Goal: Task Accomplishment & Management: Manage account settings

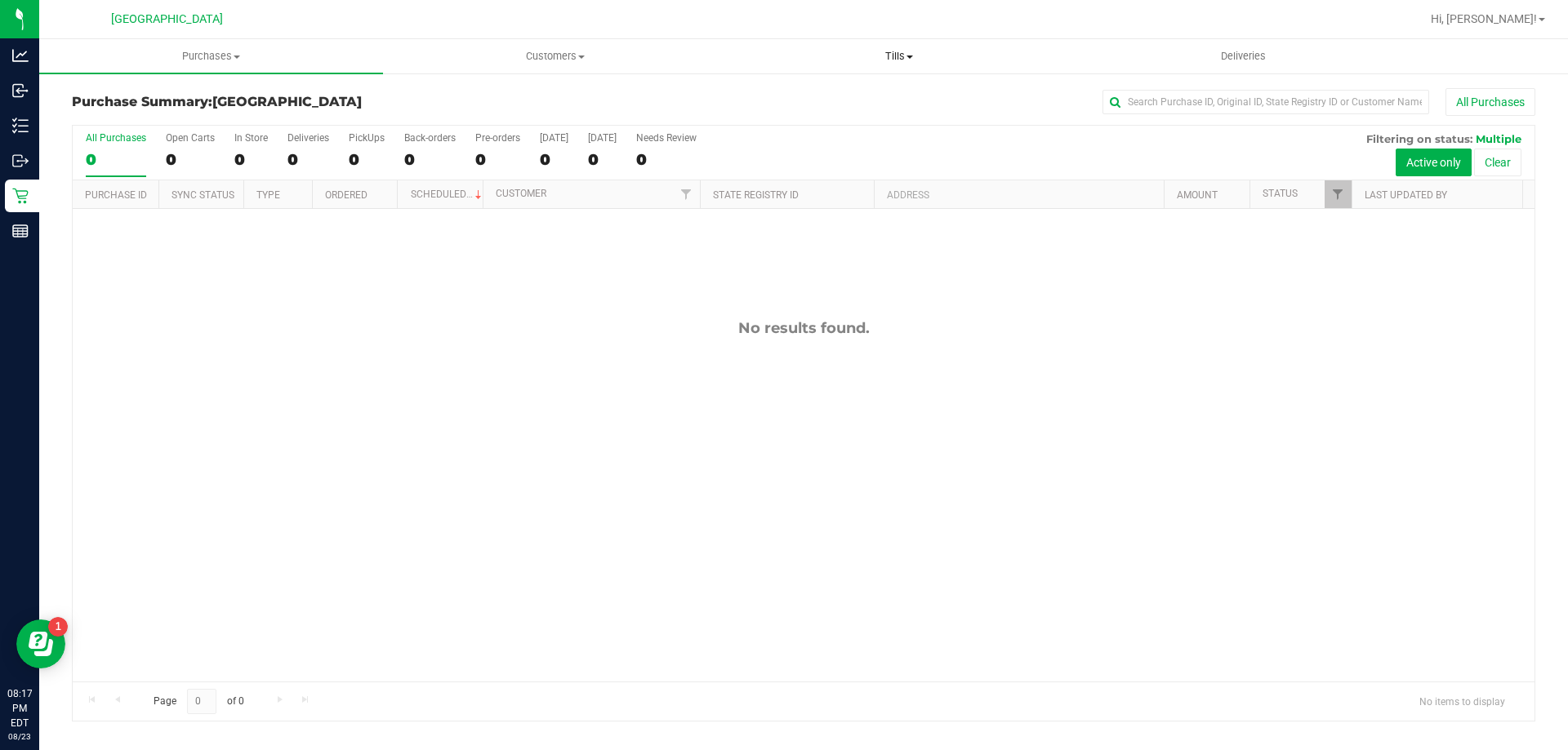
click at [889, 50] on span "Tills" at bounding box center [899, 57] width 342 height 15
click at [819, 95] on span "Manage tills" at bounding box center [782, 97] width 110 height 14
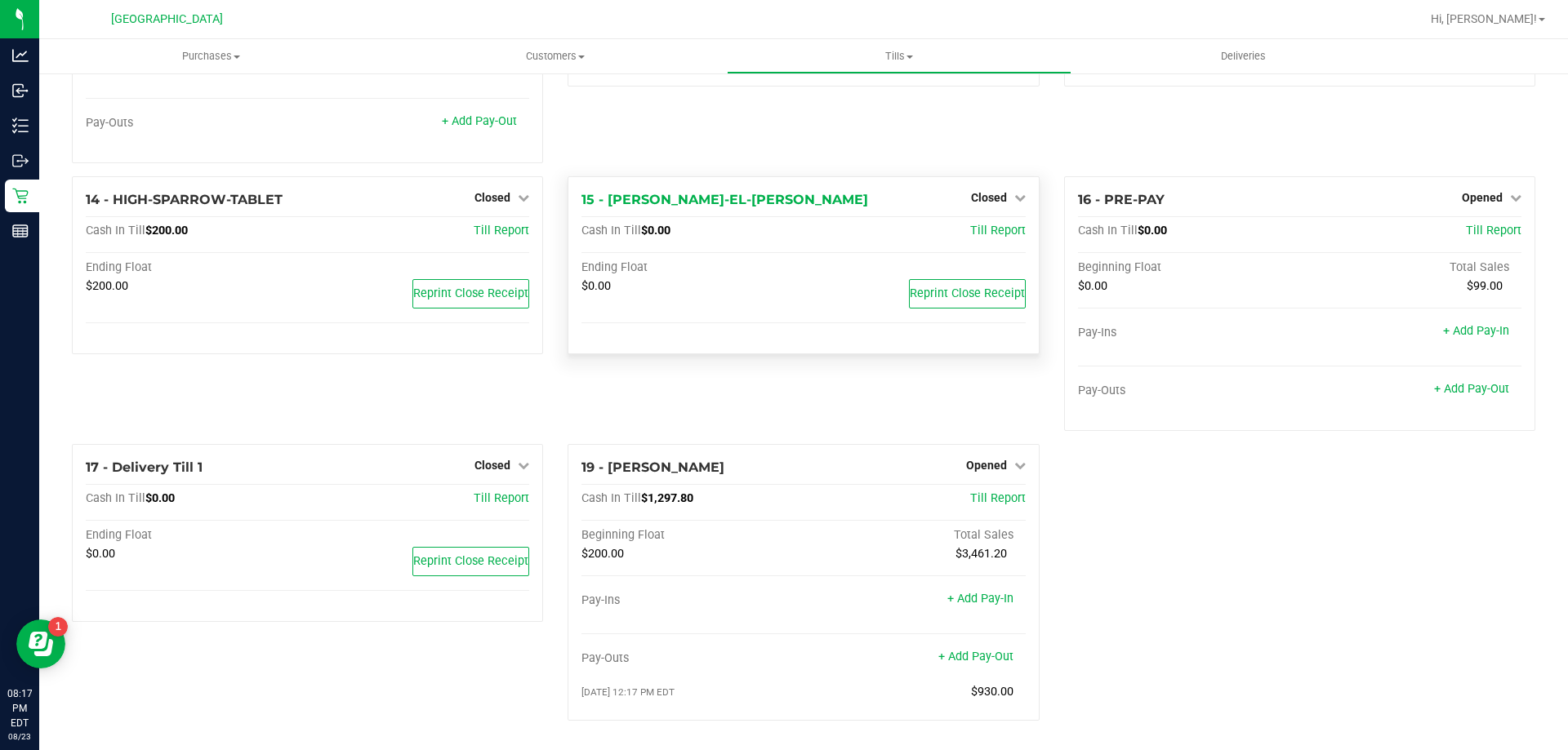
scroll to position [911, 0]
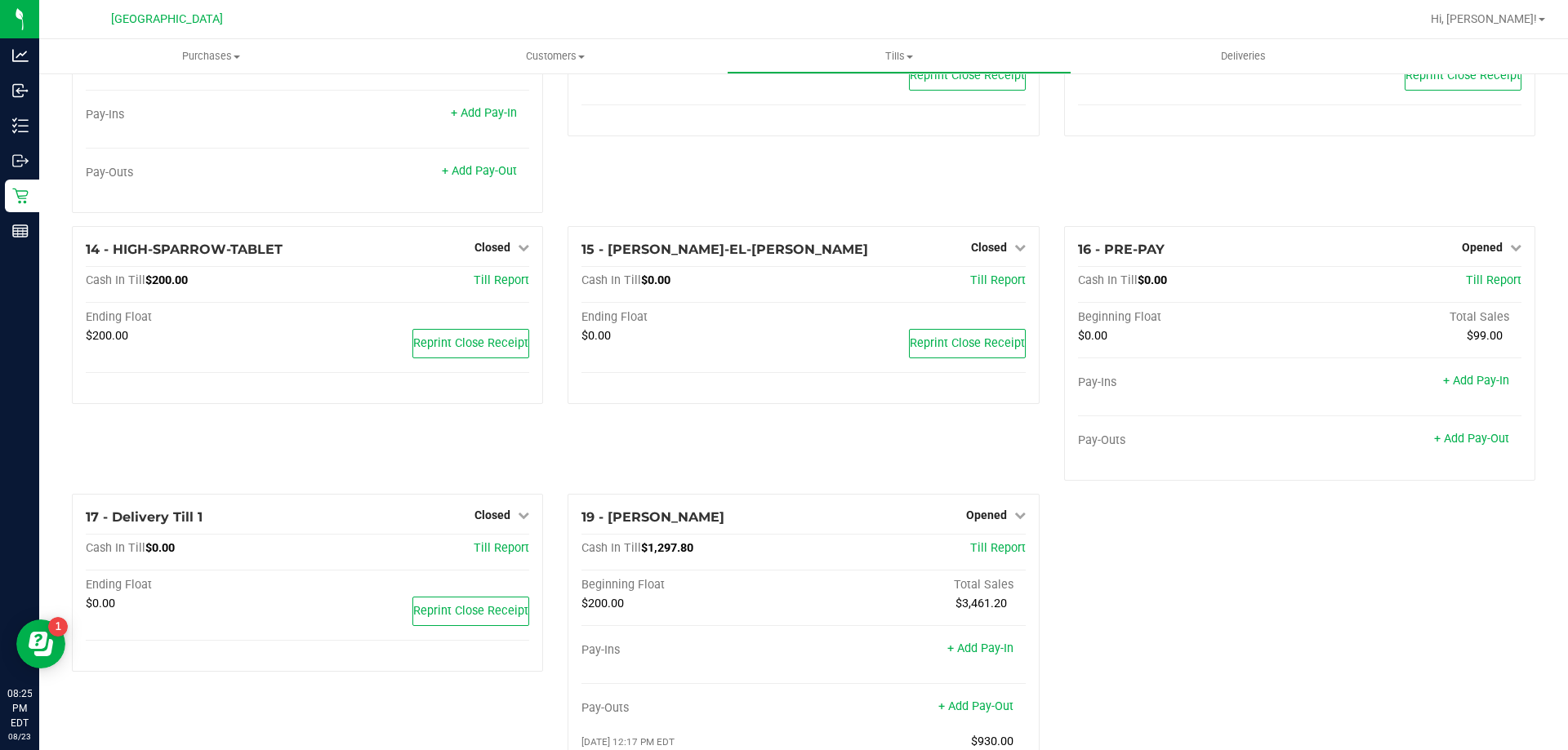
scroll to position [911, 0]
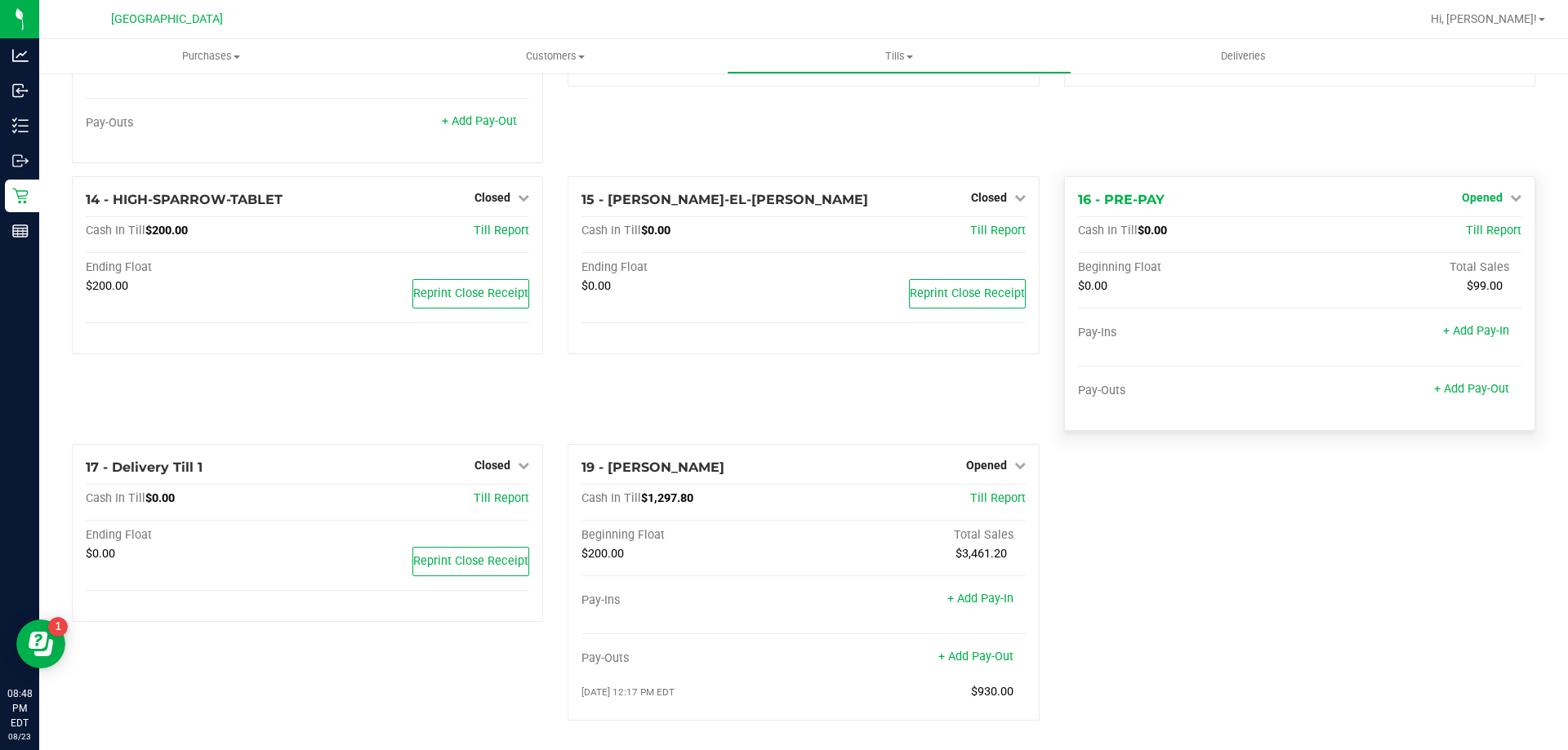
click at [1510, 194] on icon at bounding box center [1515, 198] width 11 height 11
click at [1480, 227] on link "Close Till" at bounding box center [1483, 231] width 44 height 13
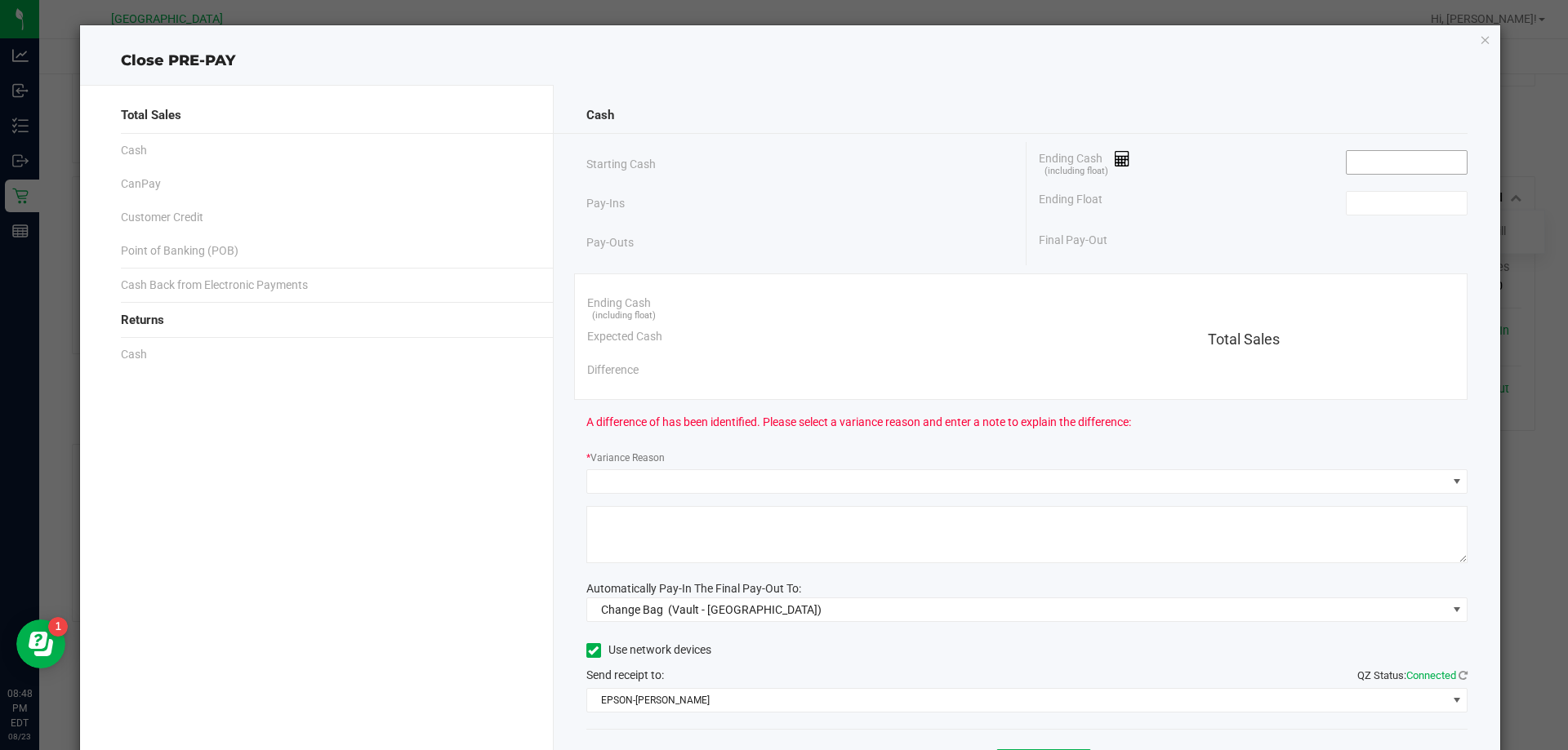
click at [1377, 154] on input at bounding box center [1406, 162] width 120 height 23
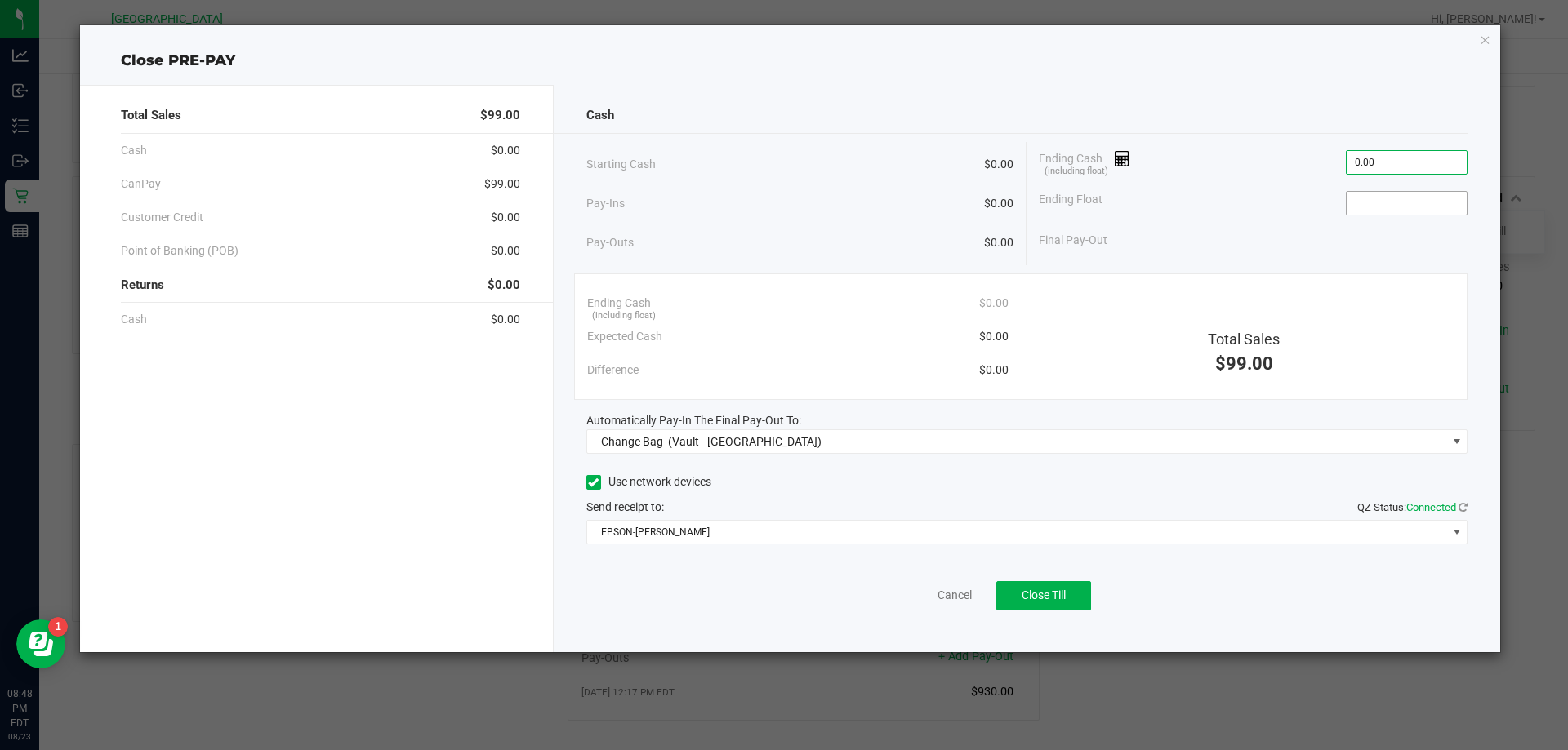
type input "$0.00"
click at [1368, 210] on input at bounding box center [1406, 203] width 120 height 23
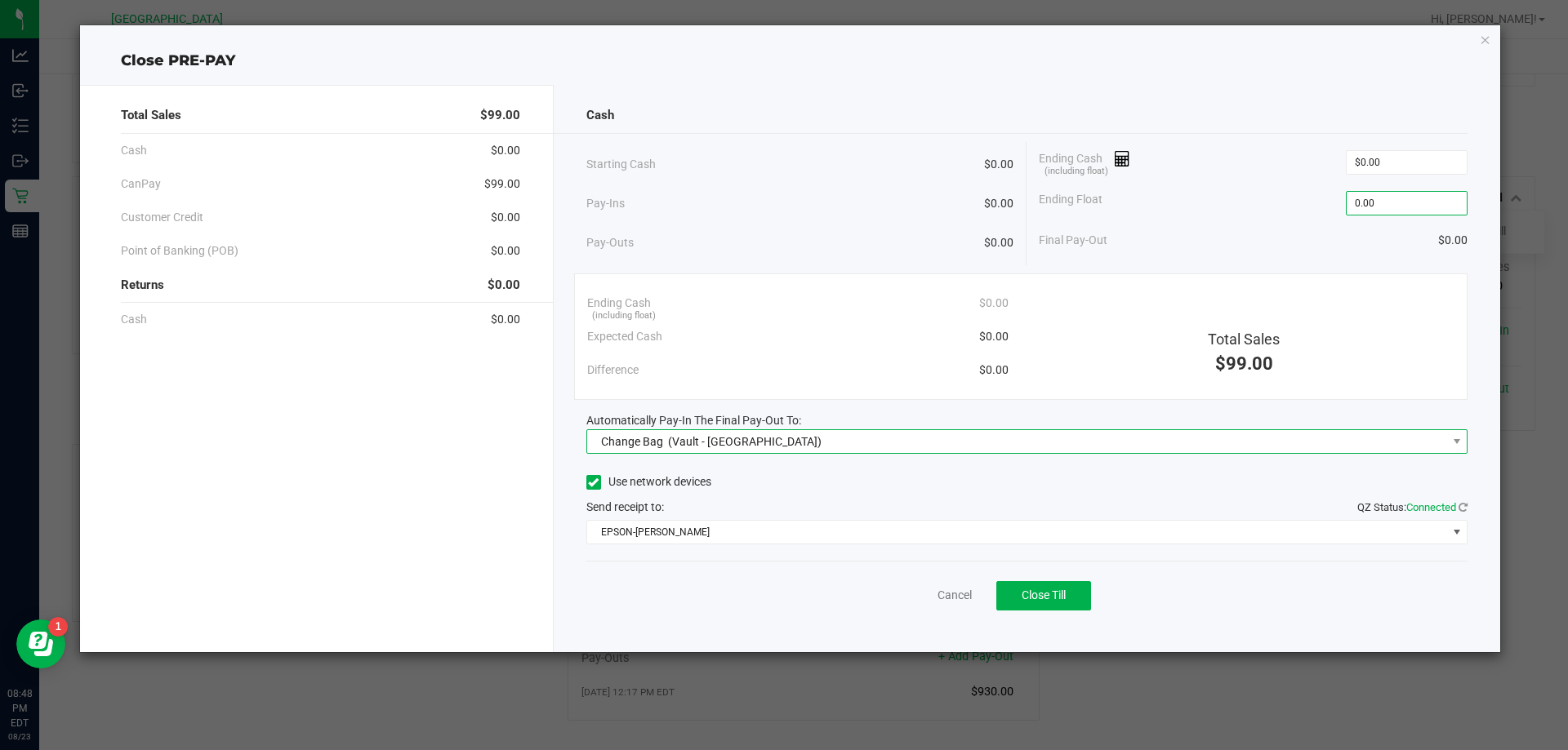
type input "$0.00"
click at [606, 451] on div "Change Bag (Vault - [GEOGRAPHIC_DATA])" at bounding box center [707, 442] width 228 height 30
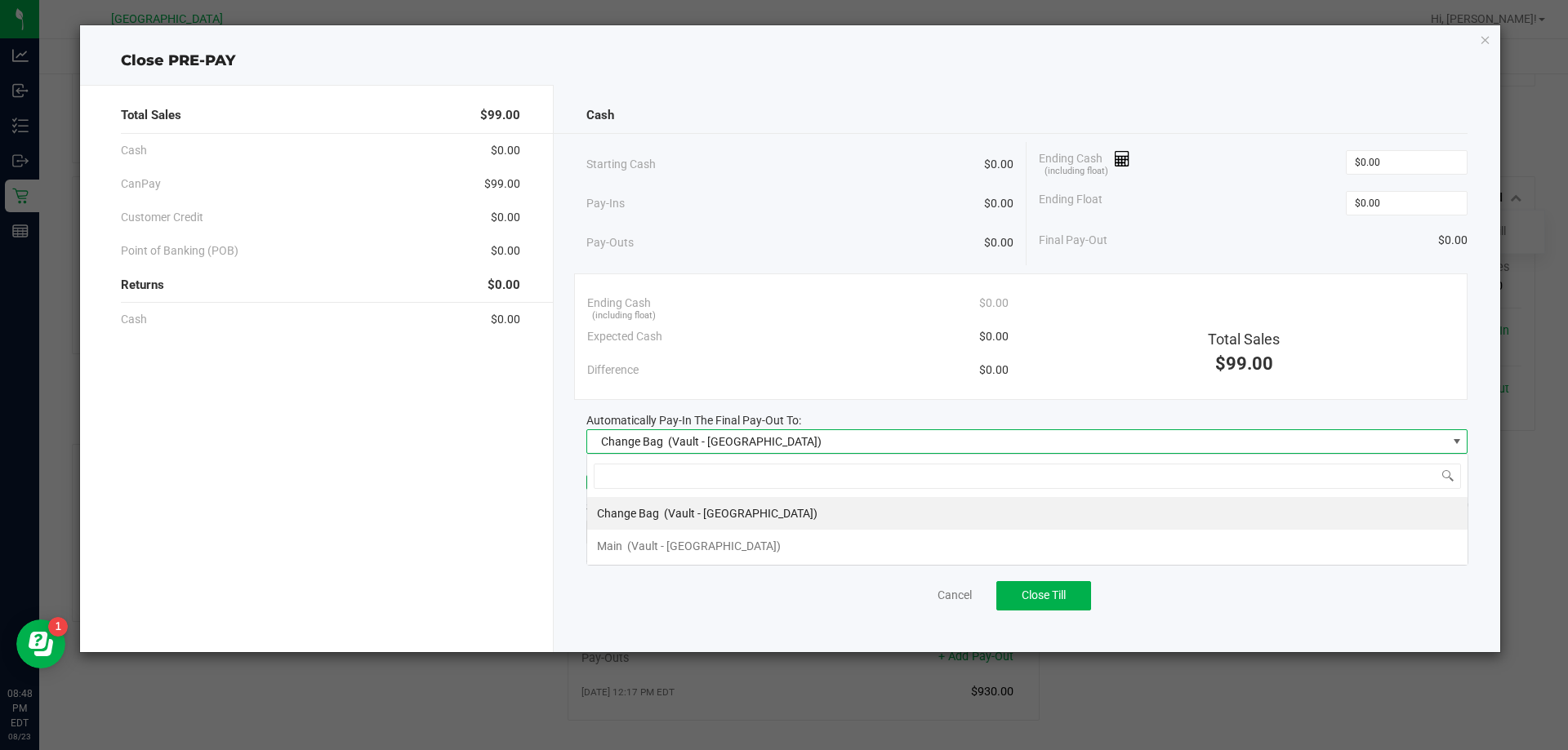
scroll to position [24, 881]
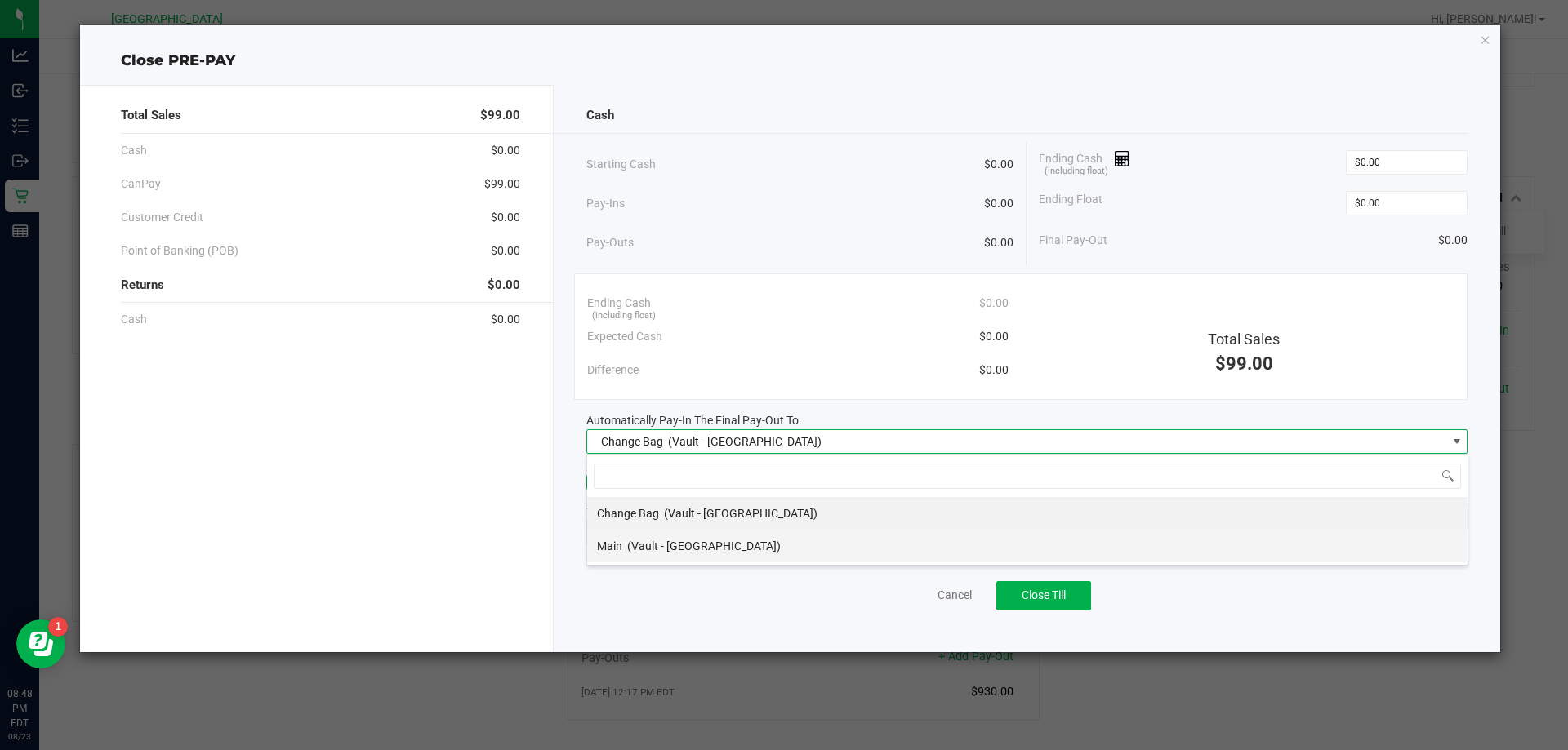
click at [657, 550] on span "(Vault - [GEOGRAPHIC_DATA])" at bounding box center [703, 546] width 153 height 13
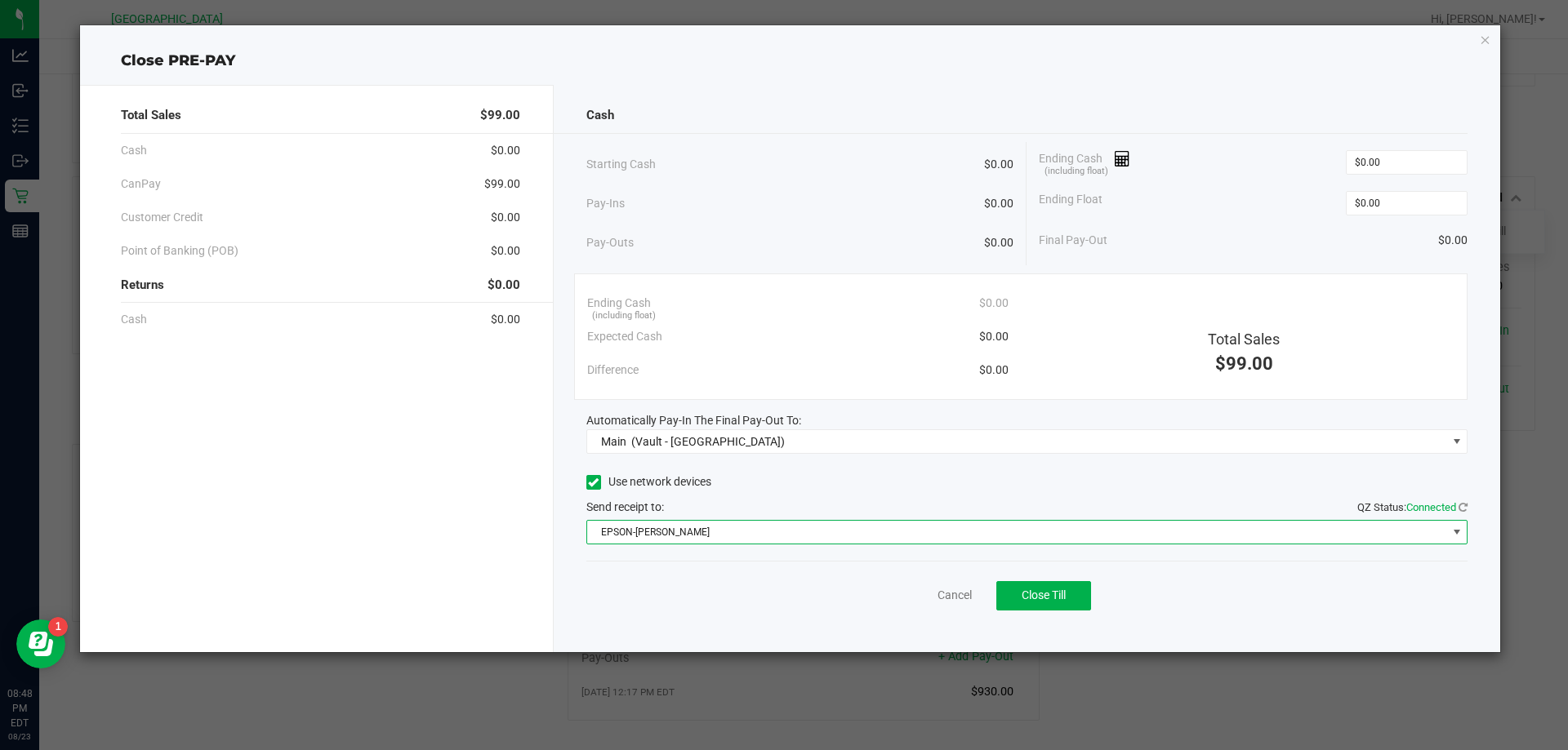
click at [658, 537] on span "EPSON-[PERSON_NAME]" at bounding box center [1017, 532] width 860 height 23
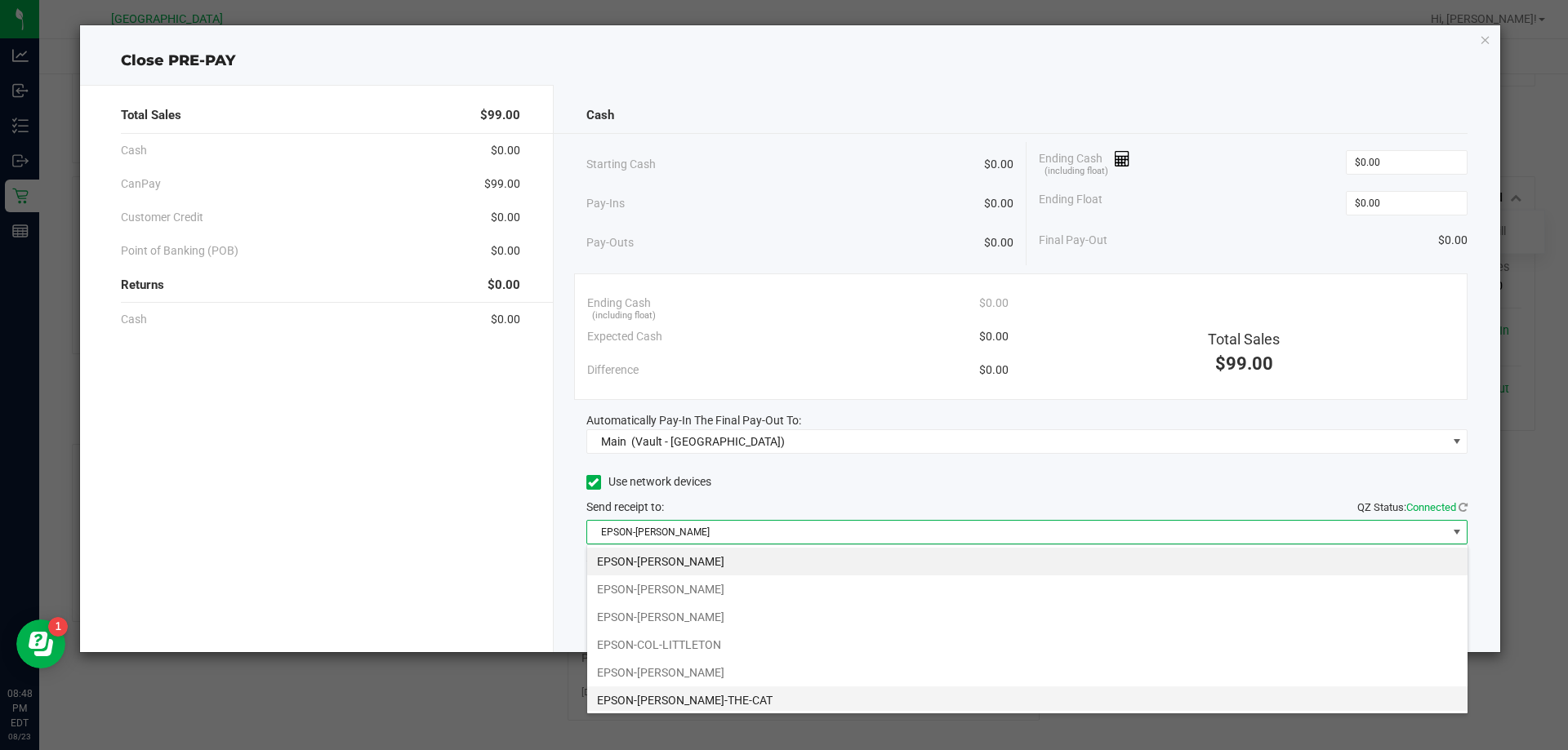
click at [654, 687] on li "EPSON-[PERSON_NAME]-THE-CAT" at bounding box center [1027, 701] width 880 height 28
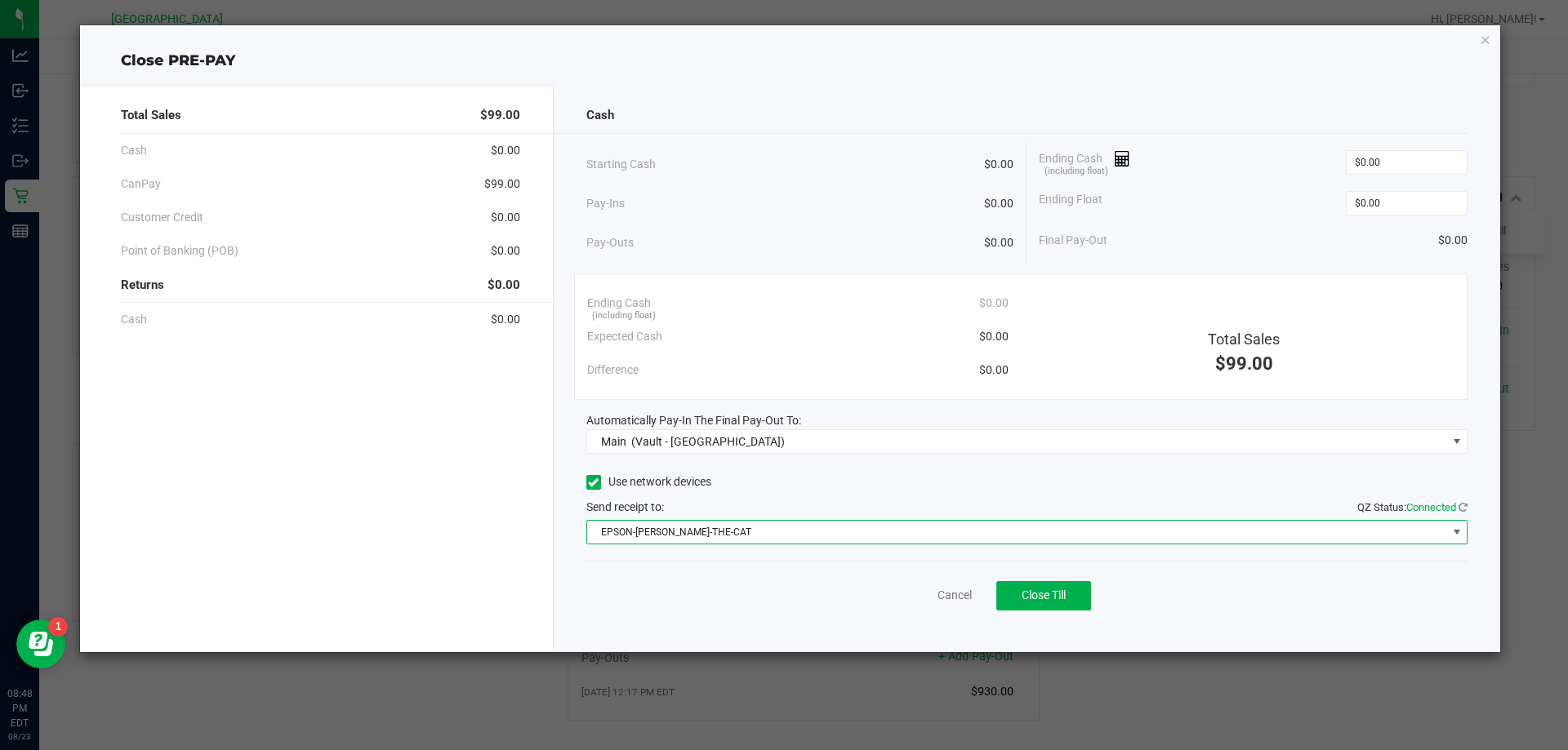
click at [727, 614] on div "Cancel Close Till" at bounding box center [1027, 592] width 882 height 63
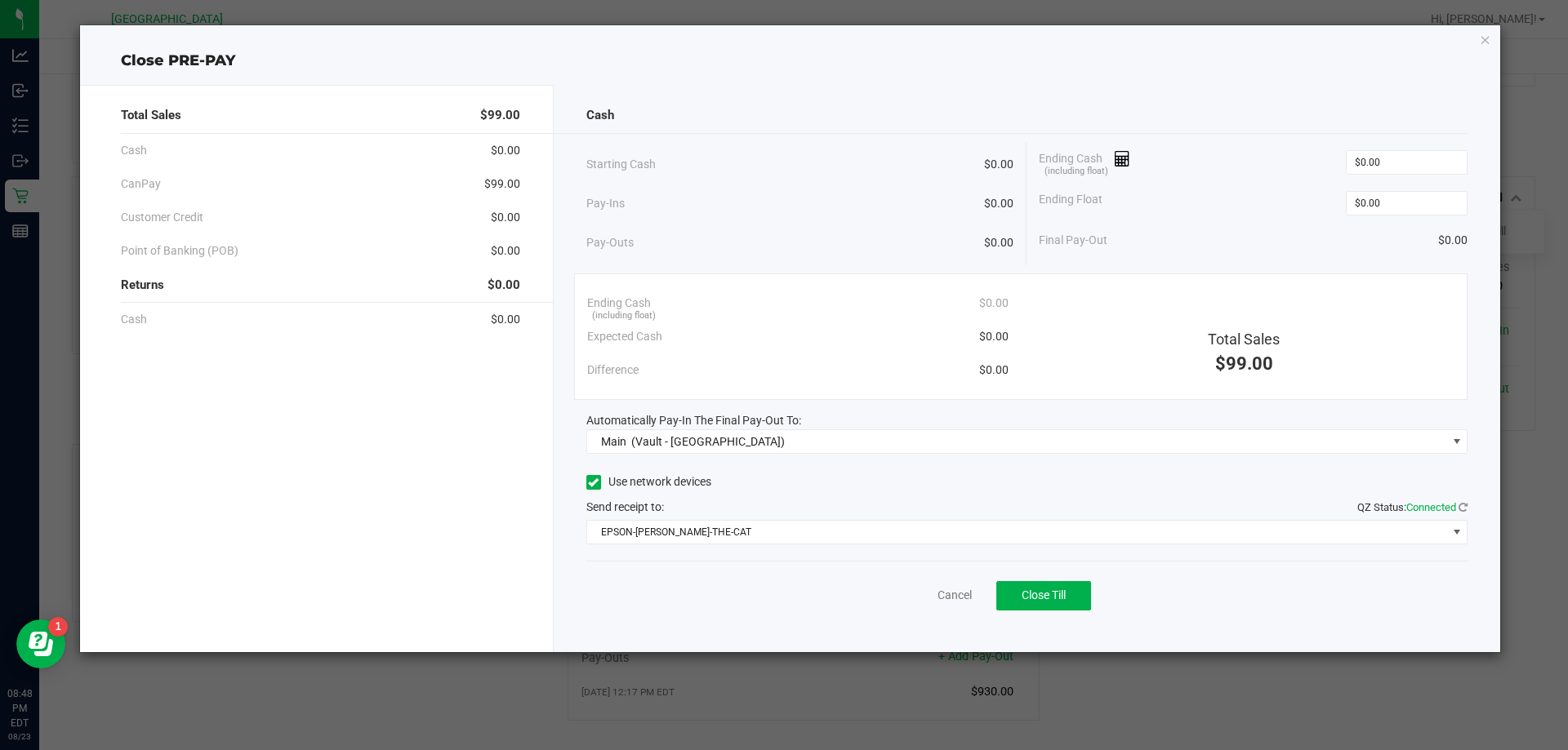
click at [1047, 611] on div "Cancel Close Till" at bounding box center [1027, 592] width 882 height 63
click at [1049, 575] on div "Cancel Close Till" at bounding box center [1027, 592] width 882 height 63
click at [1039, 600] on span "Close Till" at bounding box center [1043, 595] width 44 height 13
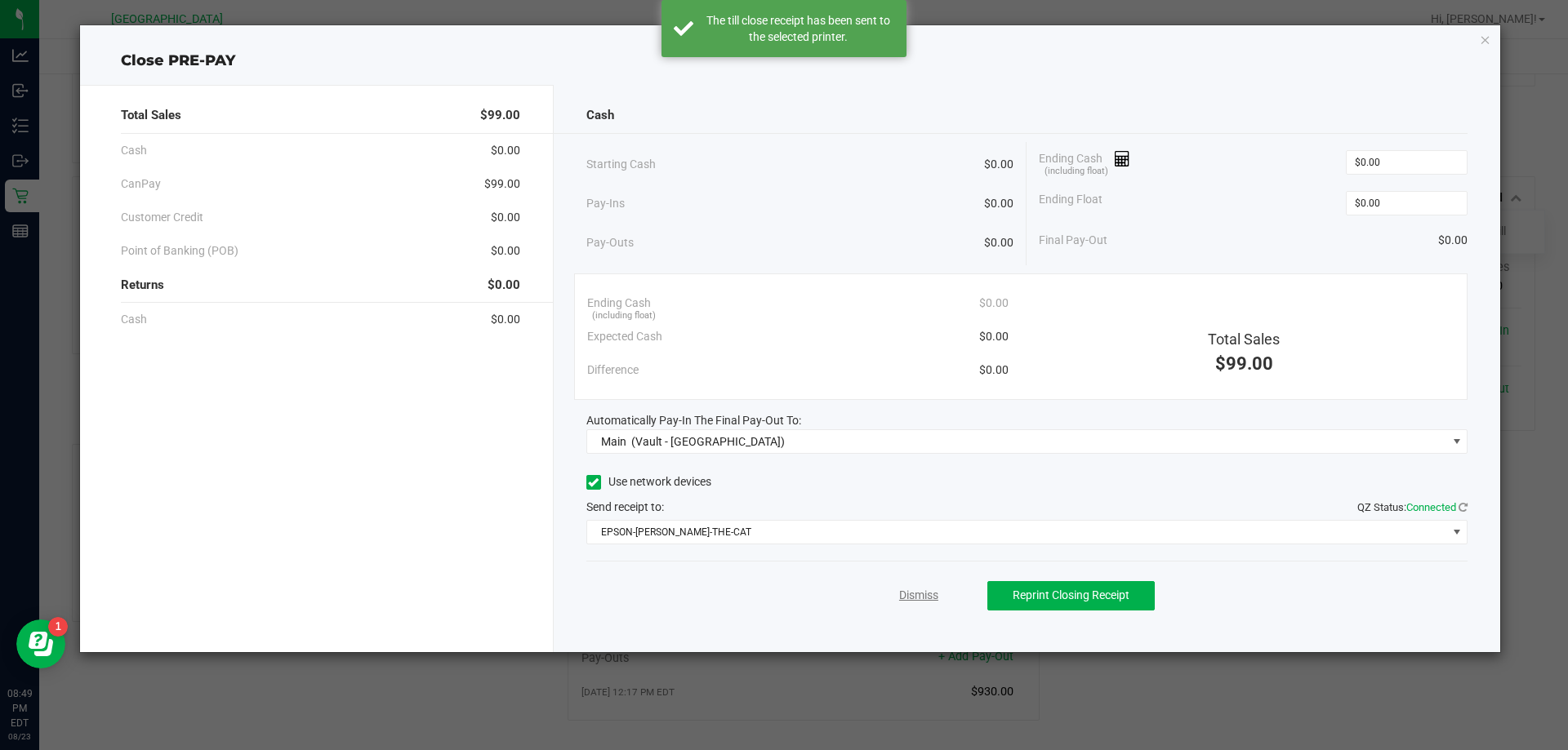
click at [928, 588] on link "Dismiss" at bounding box center [918, 595] width 39 height 17
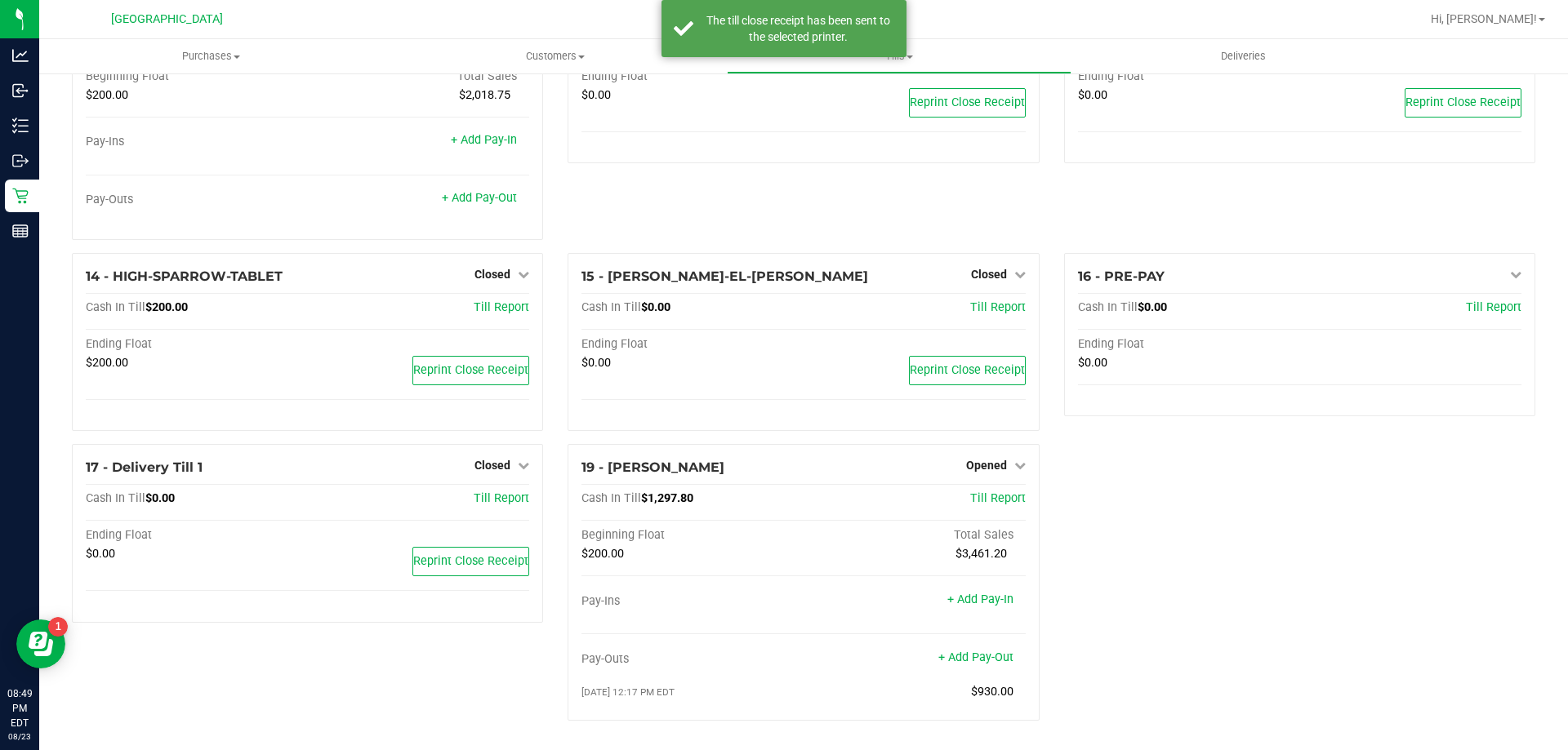
scroll to position [834, 0]
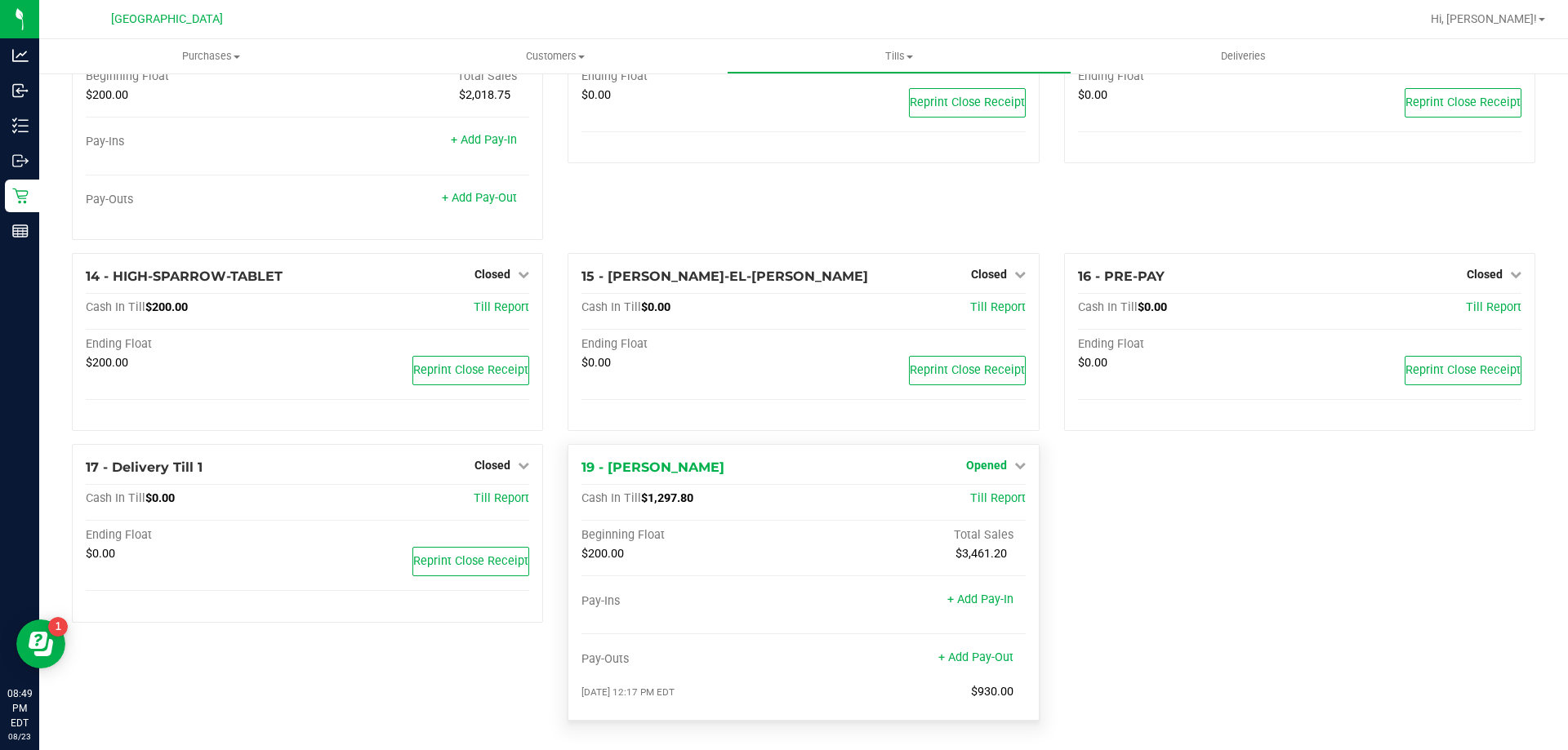
click at [999, 459] on link "Opened" at bounding box center [995, 465] width 59 height 13
click at [977, 496] on link "Close Till" at bounding box center [987, 499] width 44 height 13
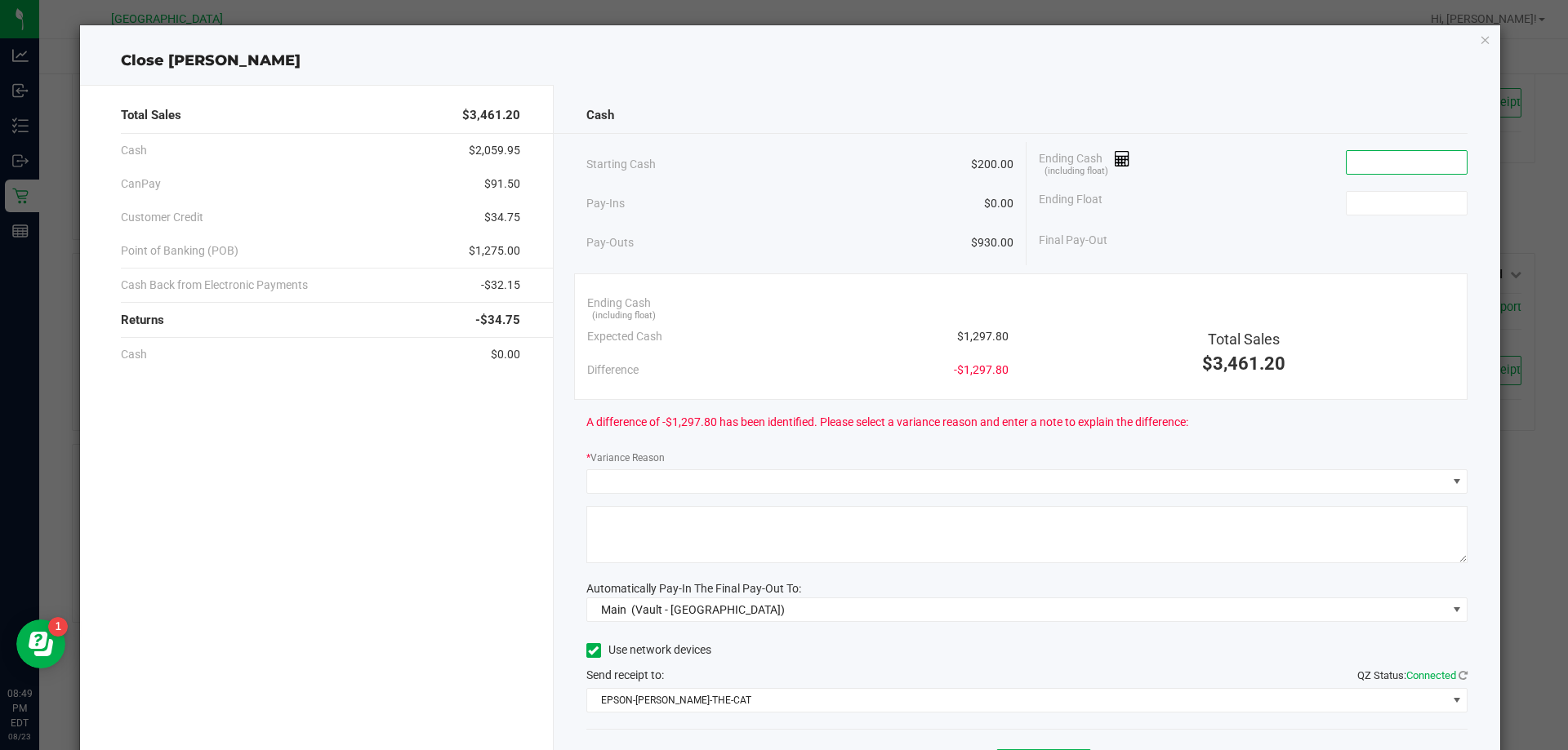
click at [1405, 157] on input at bounding box center [1406, 162] width 120 height 23
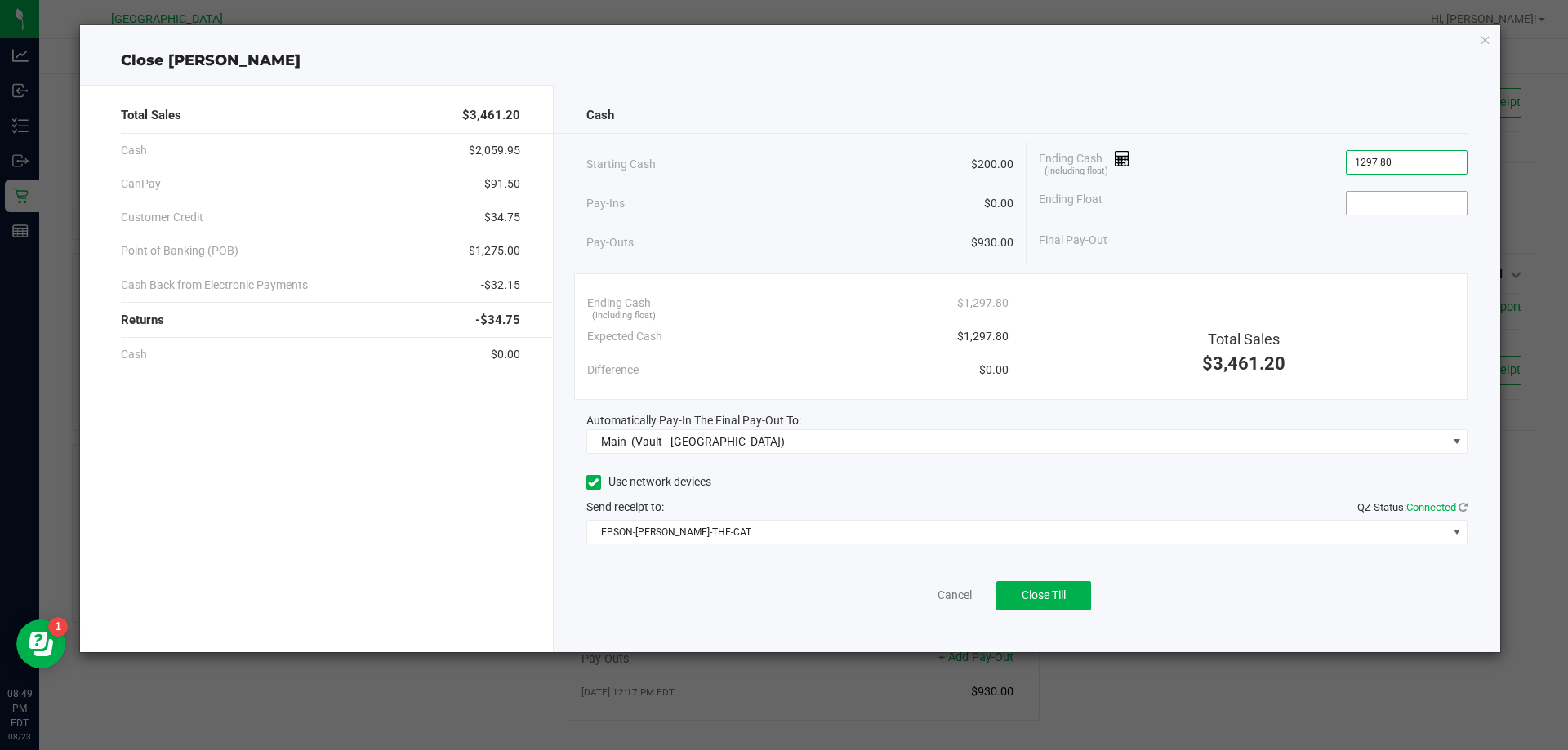
type input "$1,297.80"
click at [1365, 200] on input at bounding box center [1406, 203] width 120 height 23
type input "$200.00"
click at [1272, 227] on div "Final Pay-Out $1,097.80" at bounding box center [1253, 240] width 429 height 33
click at [1075, 603] on button "Close Till" at bounding box center [1043, 596] width 95 height 30
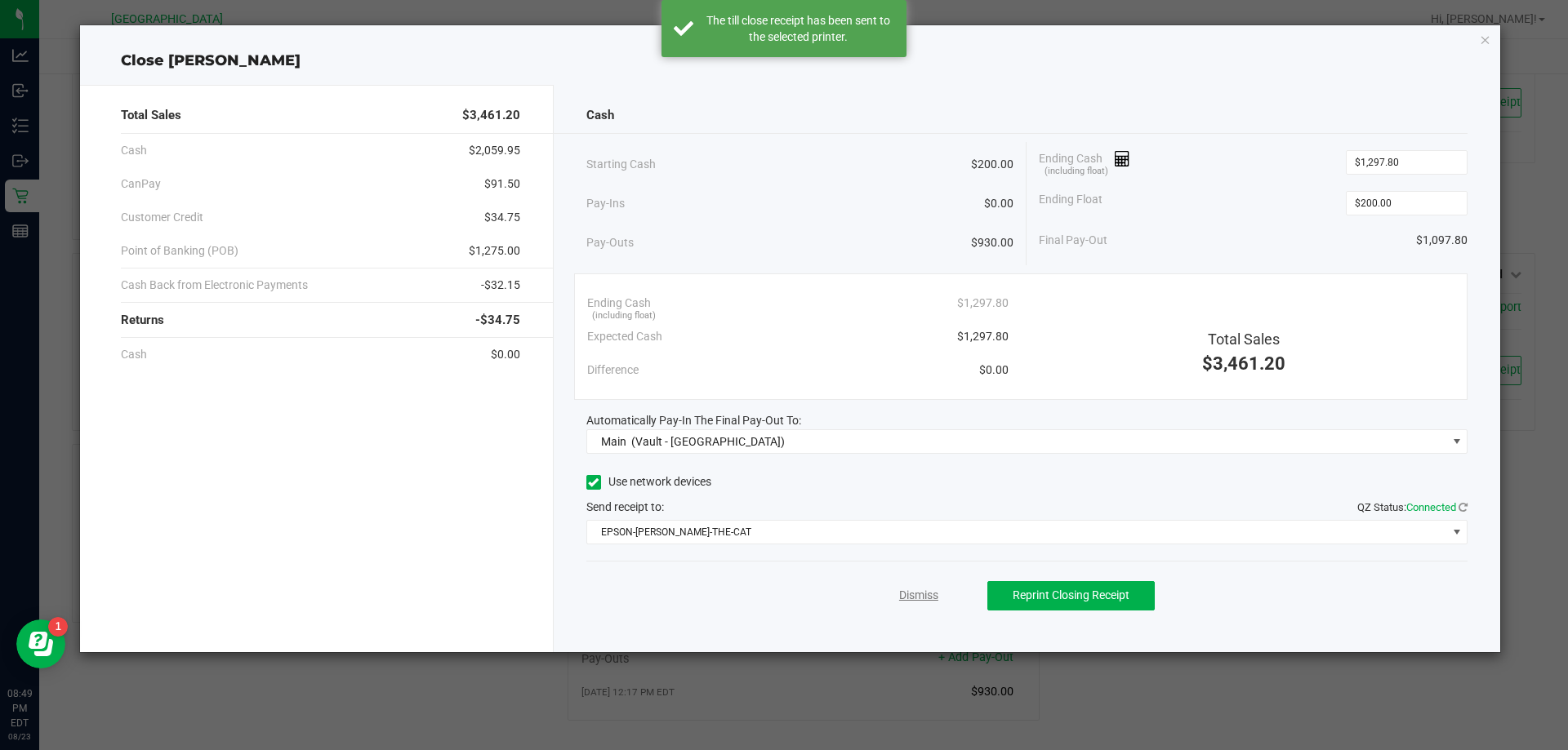
click at [926, 602] on link "Dismiss" at bounding box center [918, 595] width 39 height 17
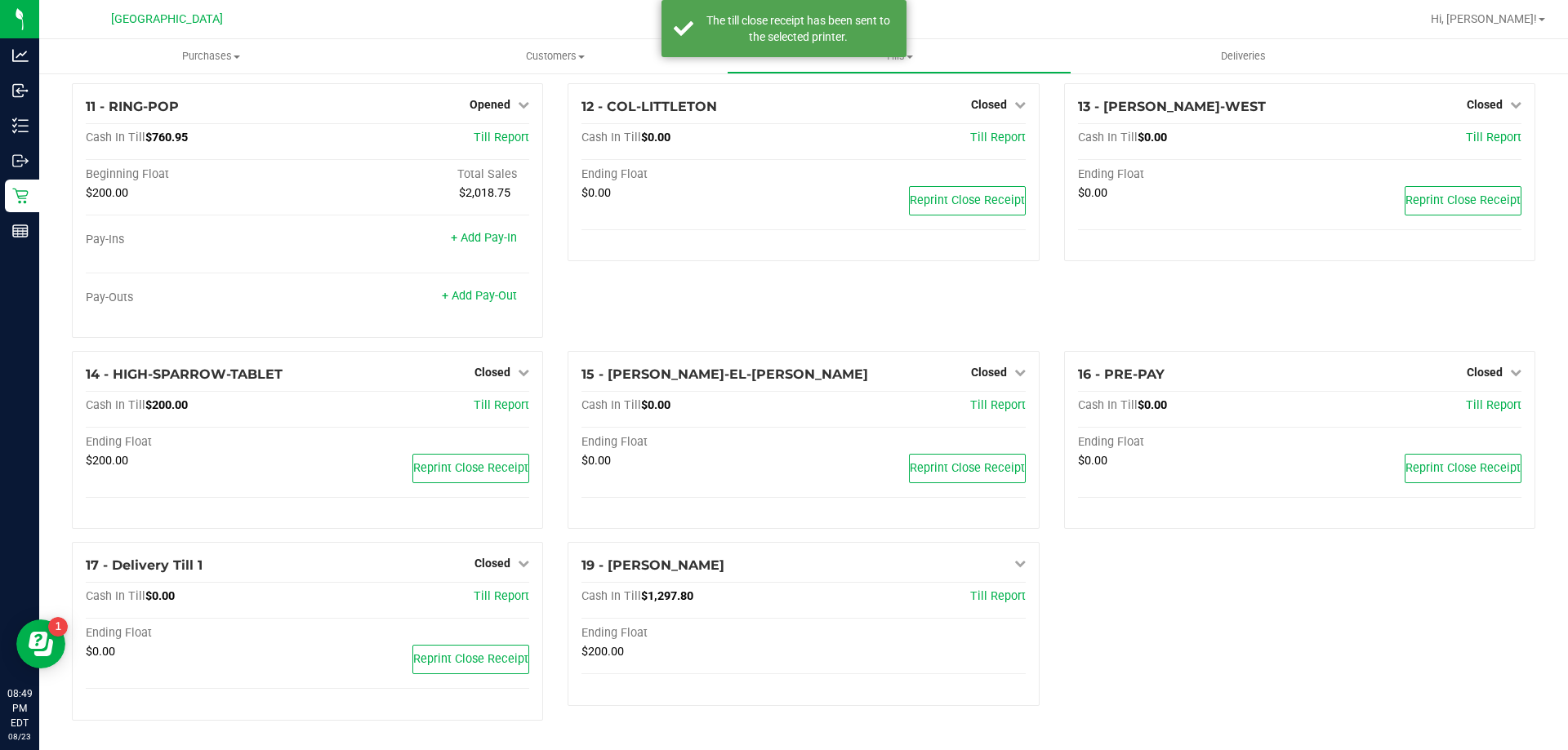
scroll to position [735, 0]
click at [1248, 603] on div "1 - Vault - [GEOGRAPHIC_DATA] WC Count Vault Cash In Vault: $2,930.00 Main: $2,…" at bounding box center [803, 46] width 1487 height 1376
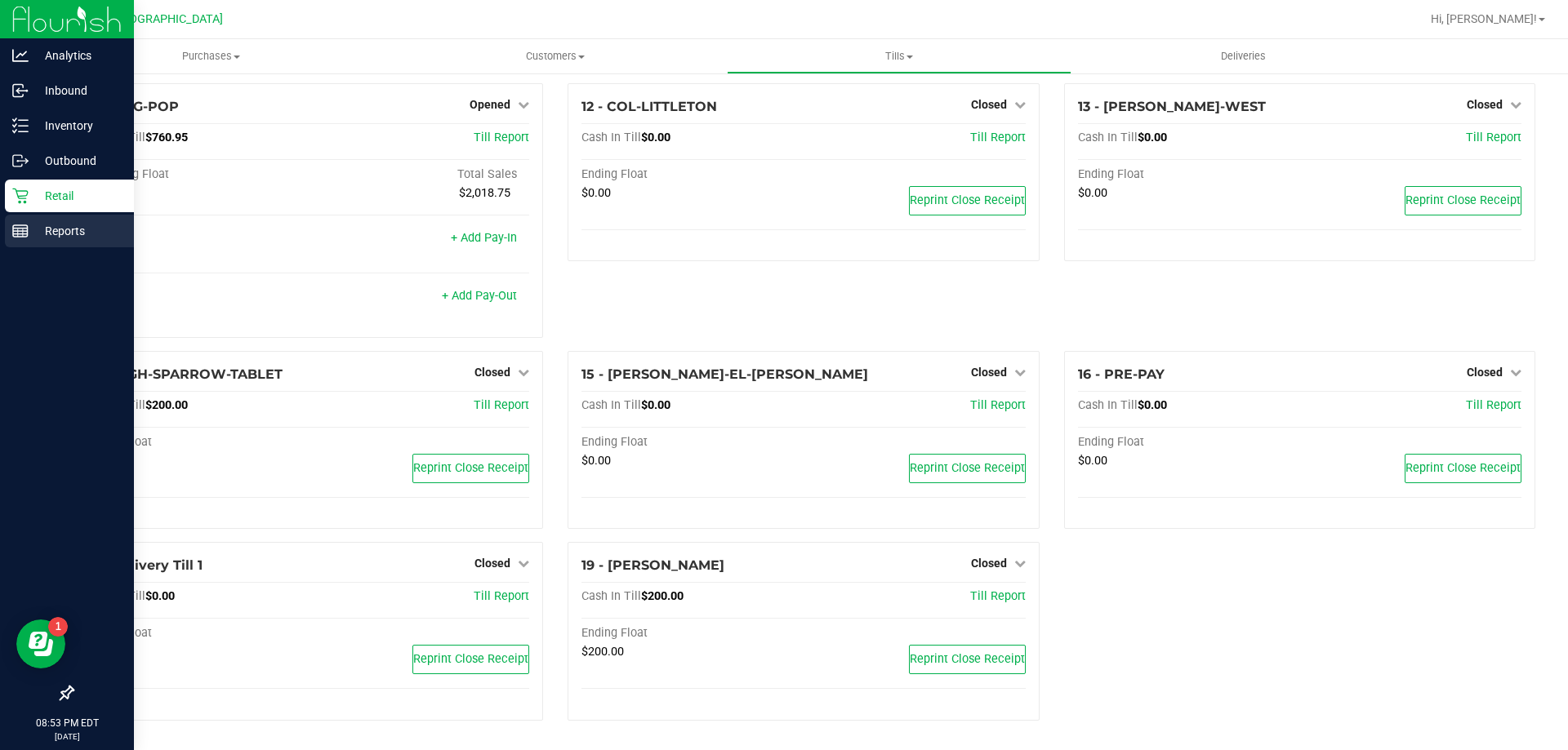
click at [59, 232] on p "Reports" at bounding box center [78, 230] width 98 height 19
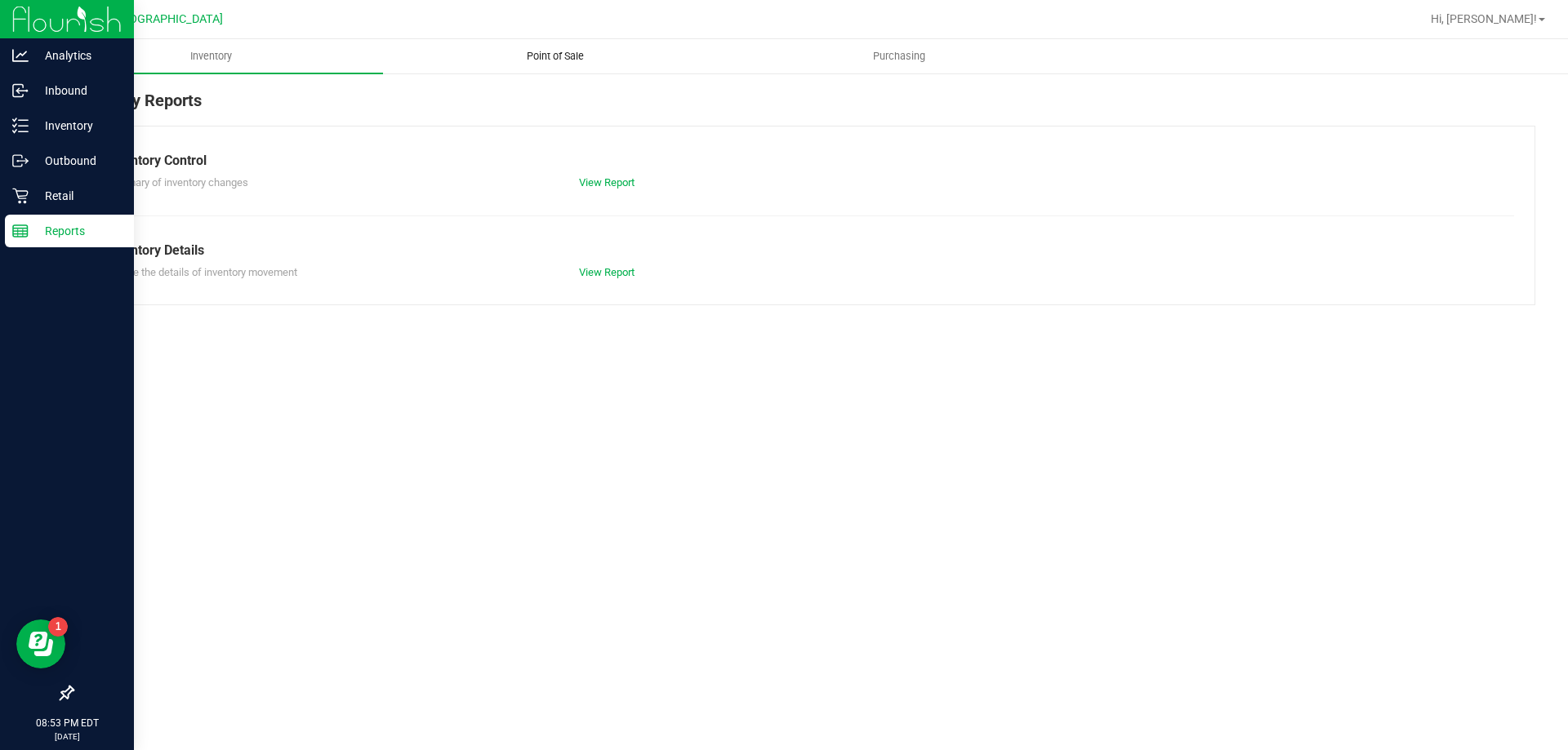
click at [551, 59] on span "Point of Sale" at bounding box center [555, 57] width 101 height 15
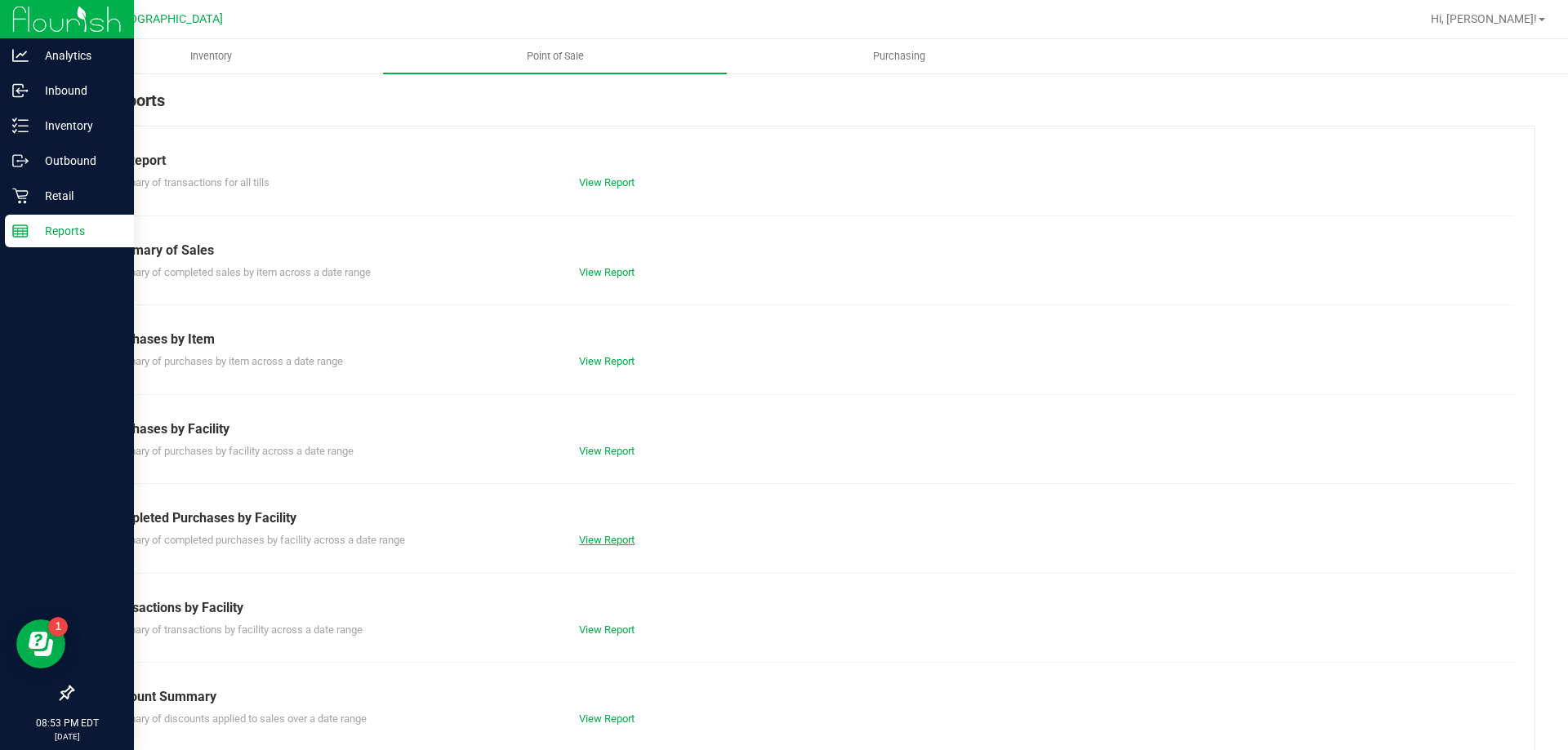
click at [601, 541] on link "View Report" at bounding box center [607, 539] width 56 height 12
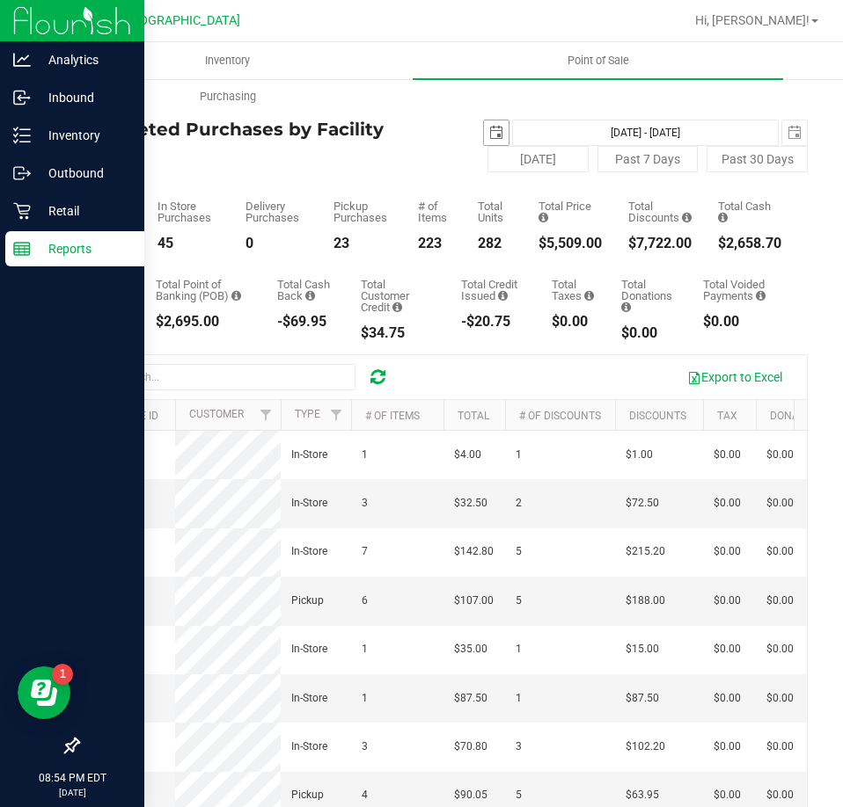
click at [489, 131] on span "select" at bounding box center [496, 133] width 14 height 14
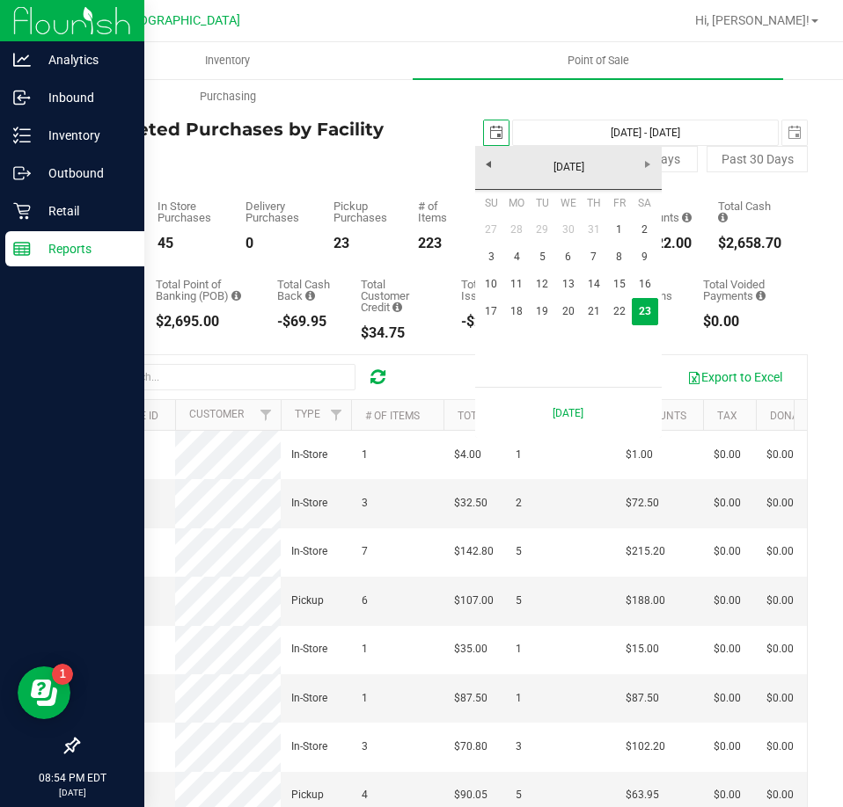
scroll to position [0, 44]
click at [518, 305] on link "18" at bounding box center [517, 311] width 26 height 27
type input "[DATE]"
type input "[DATE] - [DATE]"
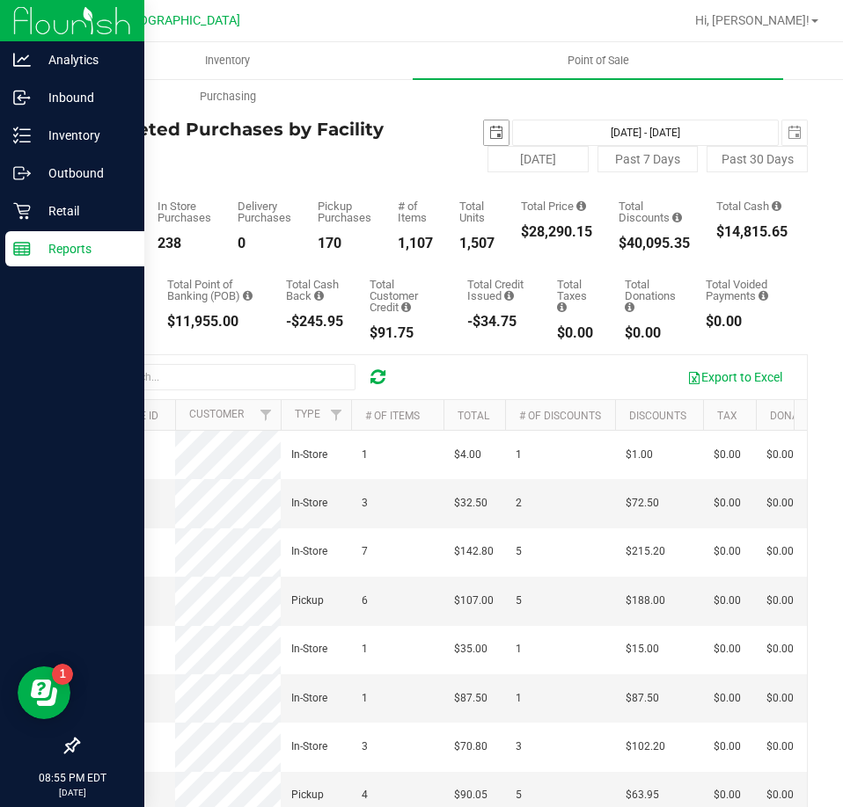
click at [489, 128] on span "select" at bounding box center [496, 133] width 14 height 14
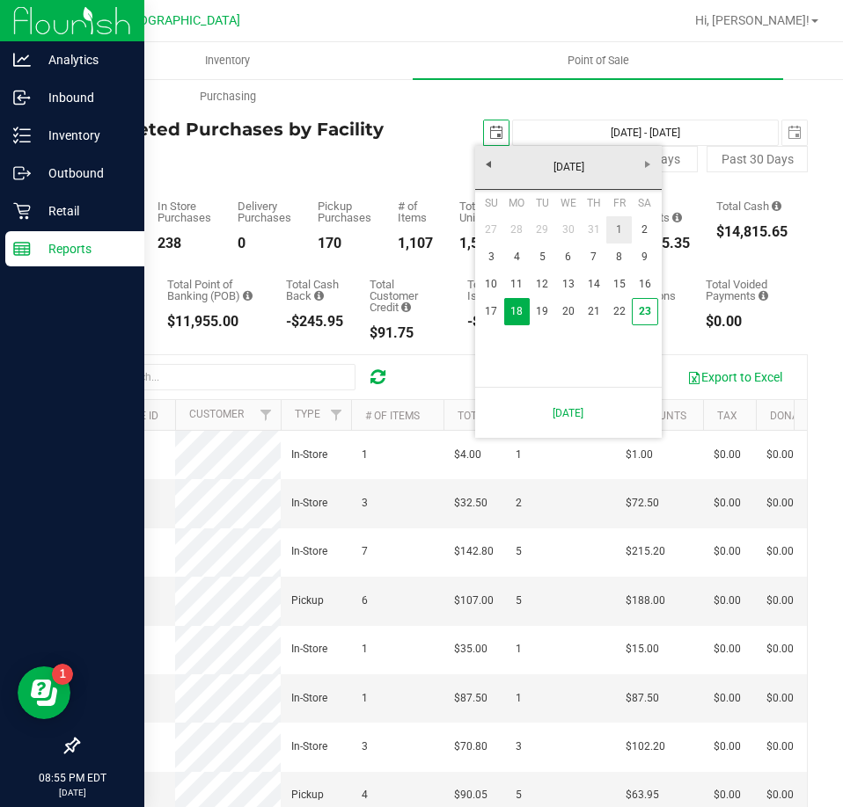
click at [615, 230] on link "1" at bounding box center [619, 229] width 26 height 27
type input "[DATE]"
type input "[DATE] - [DATE]"
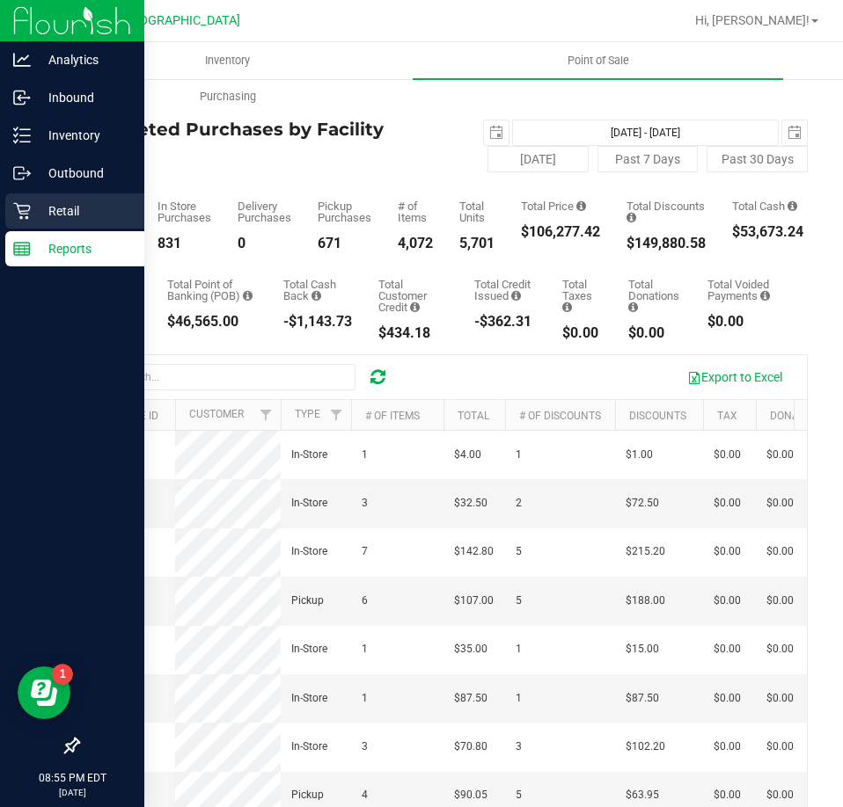
click at [47, 224] on div "Retail" at bounding box center [74, 210] width 139 height 35
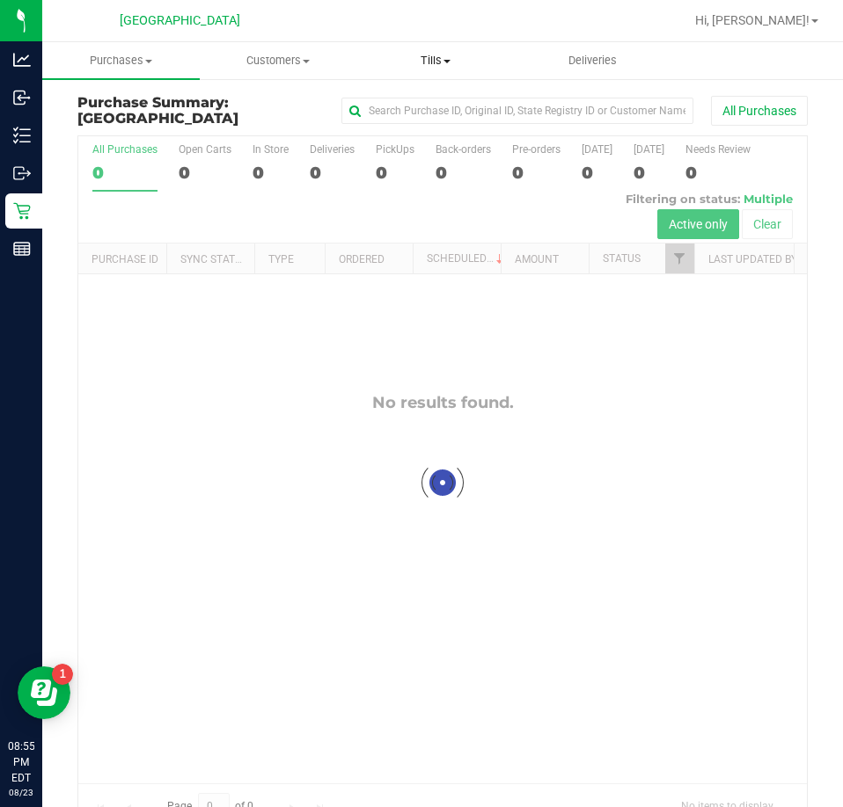
click at [440, 55] on span "Tills" at bounding box center [435, 61] width 156 height 16
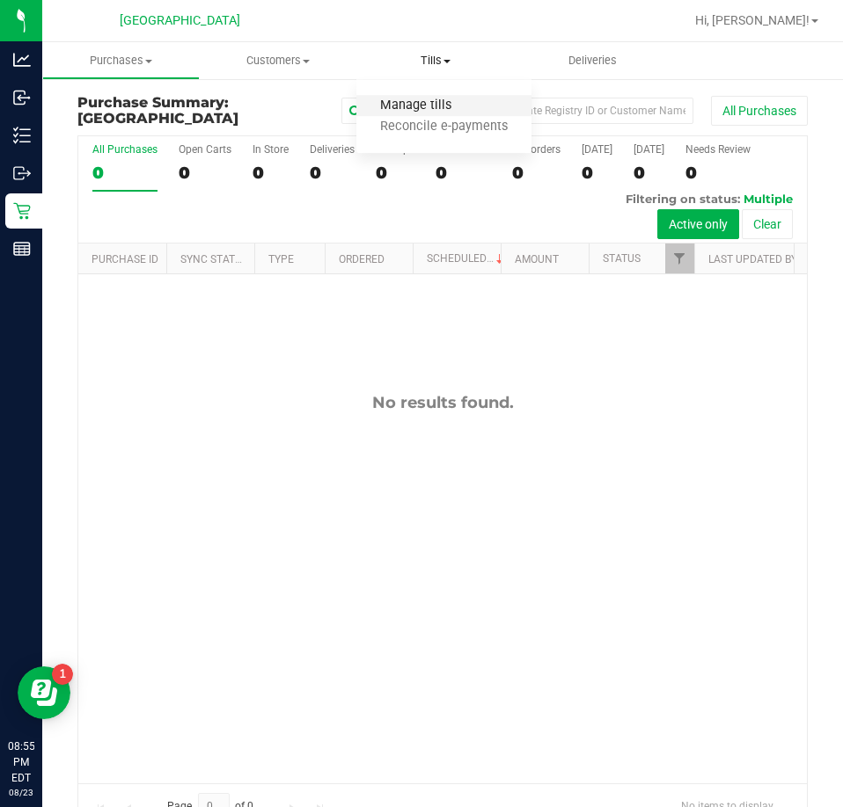
click at [404, 101] on span "Manage tills" at bounding box center [415, 105] width 119 height 15
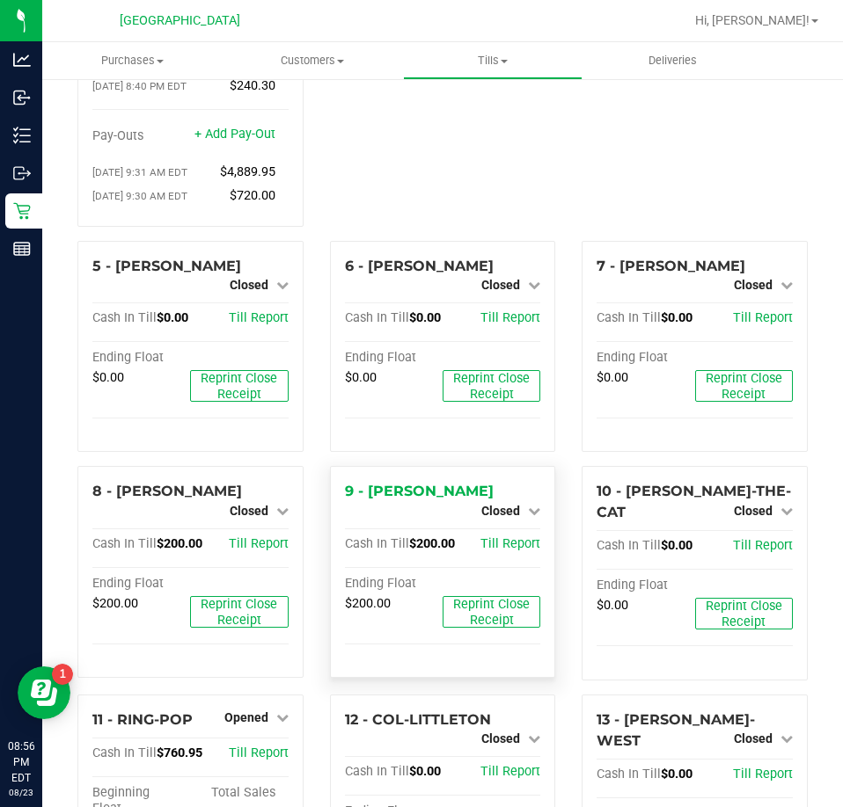
scroll to position [528, 0]
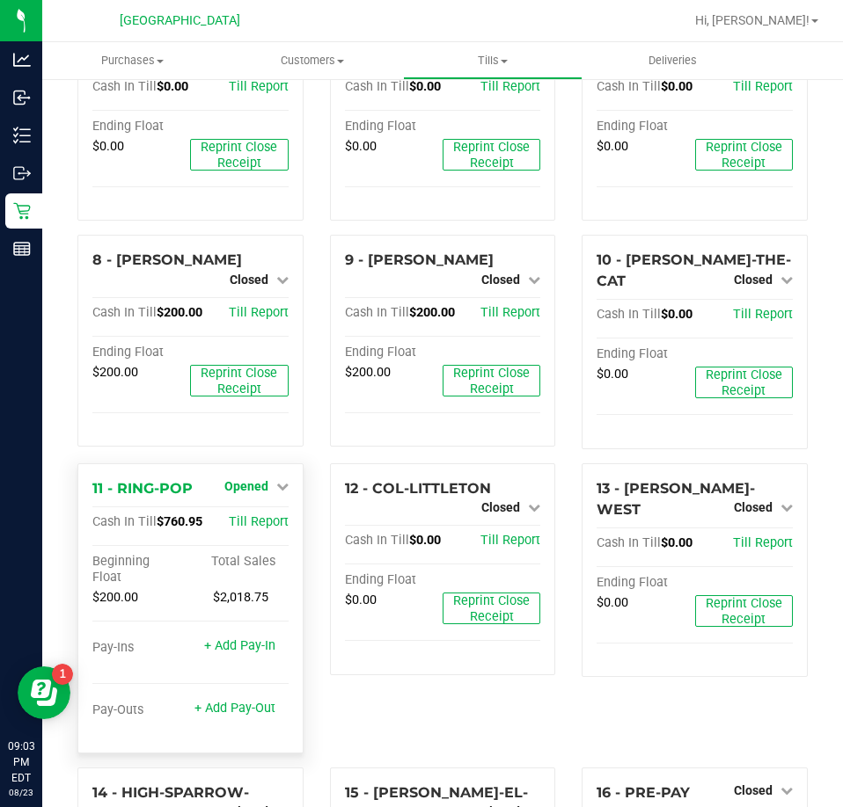
click at [266, 479] on link "Opened" at bounding box center [256, 486] width 64 height 14
click at [257, 515] on link "Close Till" at bounding box center [247, 522] width 47 height 14
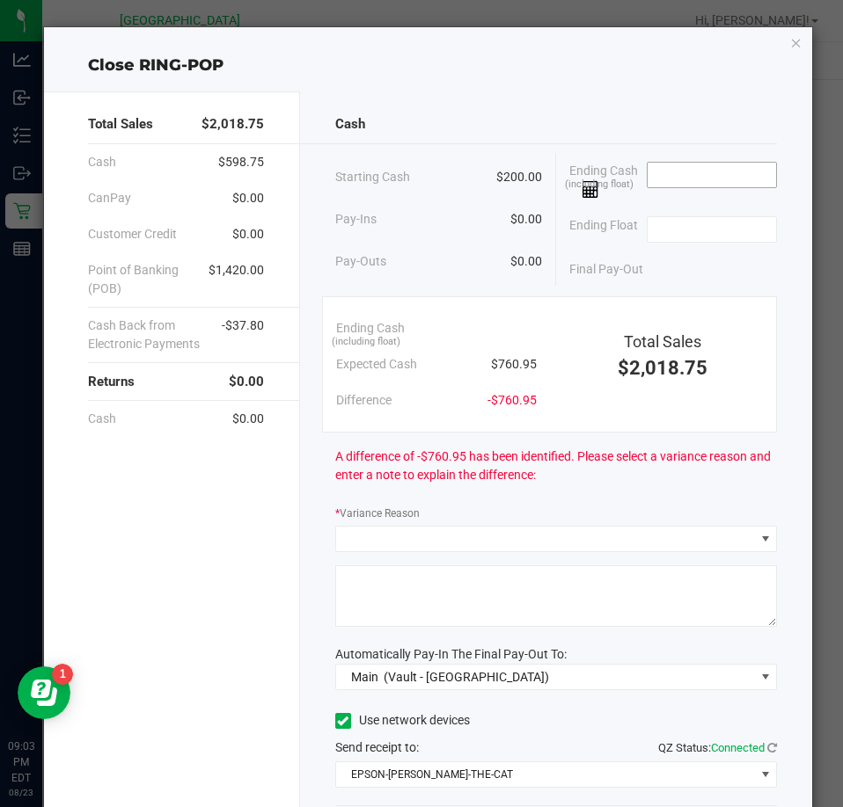
click at [647, 179] on input at bounding box center [711, 175] width 129 height 25
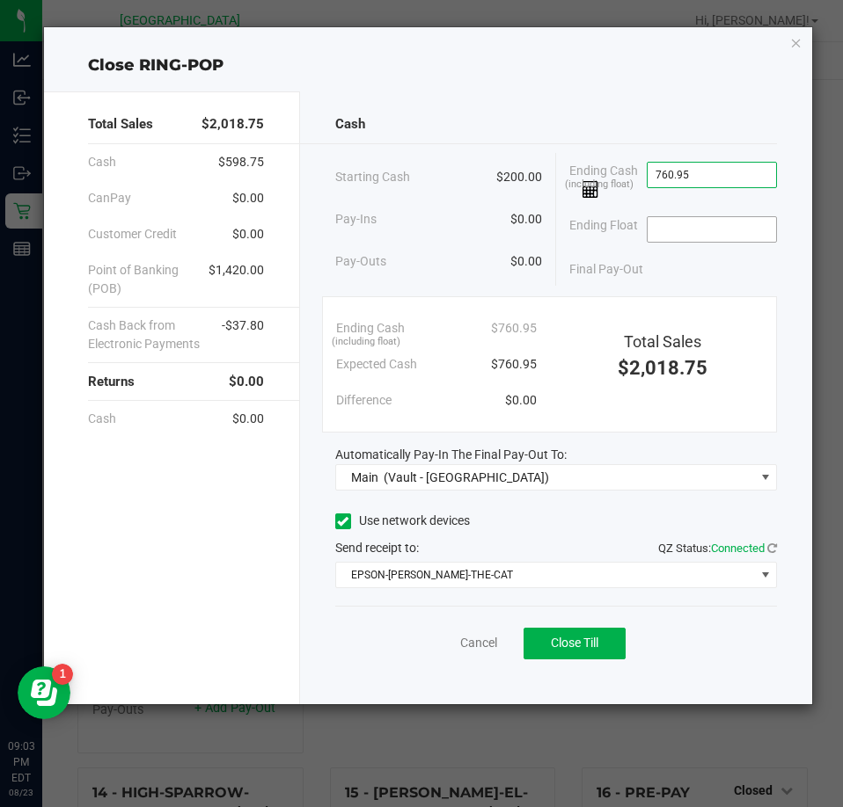
type input "$760.95"
click at [686, 218] on input at bounding box center [711, 229] width 129 height 25
type input "$200.00"
click at [665, 281] on div "Final Pay-Out $560.95" at bounding box center [673, 270] width 208 height 36
click at [600, 648] on button "Close Till" at bounding box center [574, 644] width 102 height 32
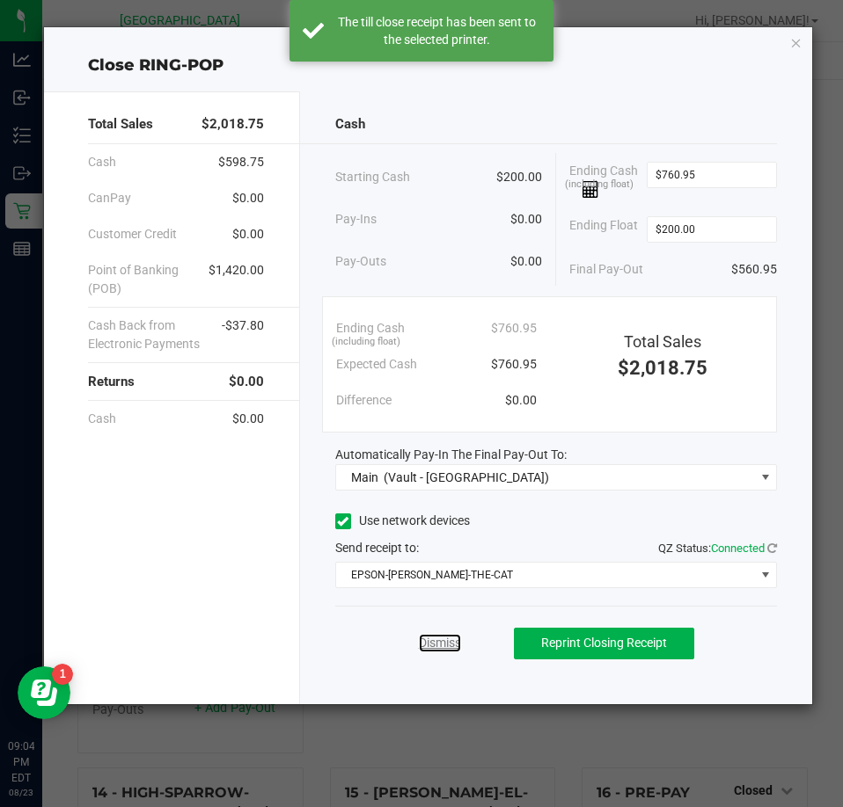
click at [449, 643] on link "Dismiss" at bounding box center [440, 643] width 42 height 18
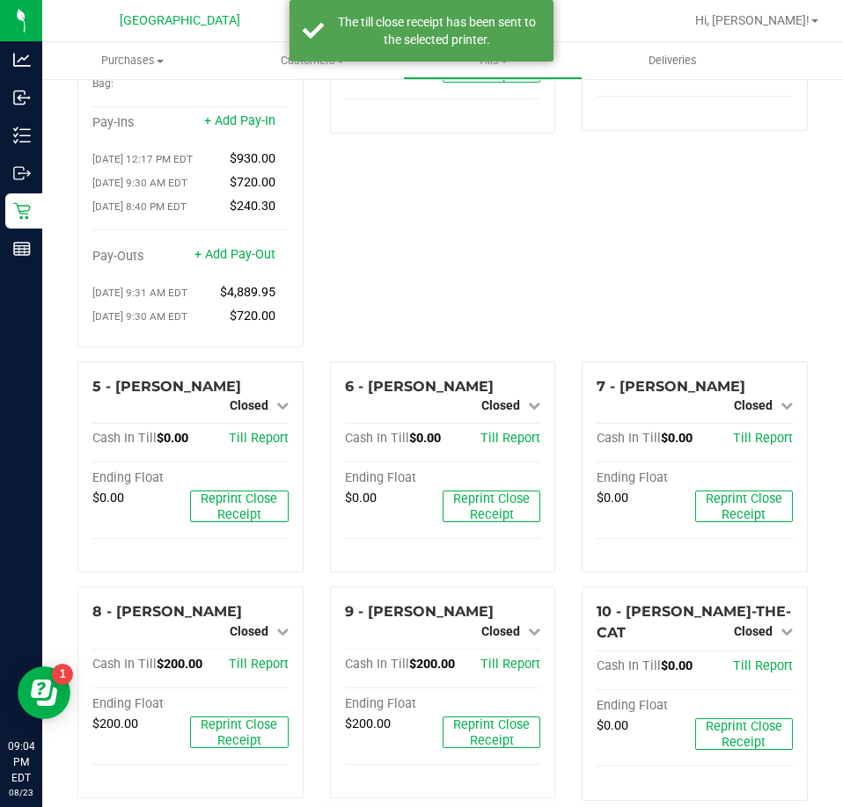
scroll to position [0, 0]
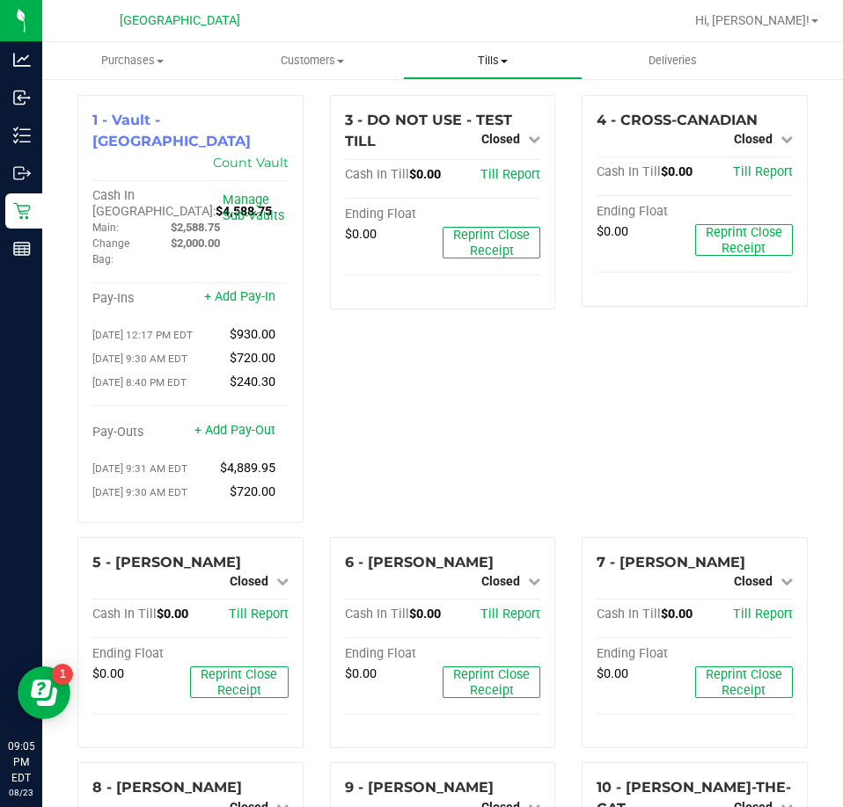
click at [467, 66] on span "Tills" at bounding box center [493, 61] width 179 height 16
click at [449, 132] on span "Reconcile e-payments" at bounding box center [490, 127] width 175 height 15
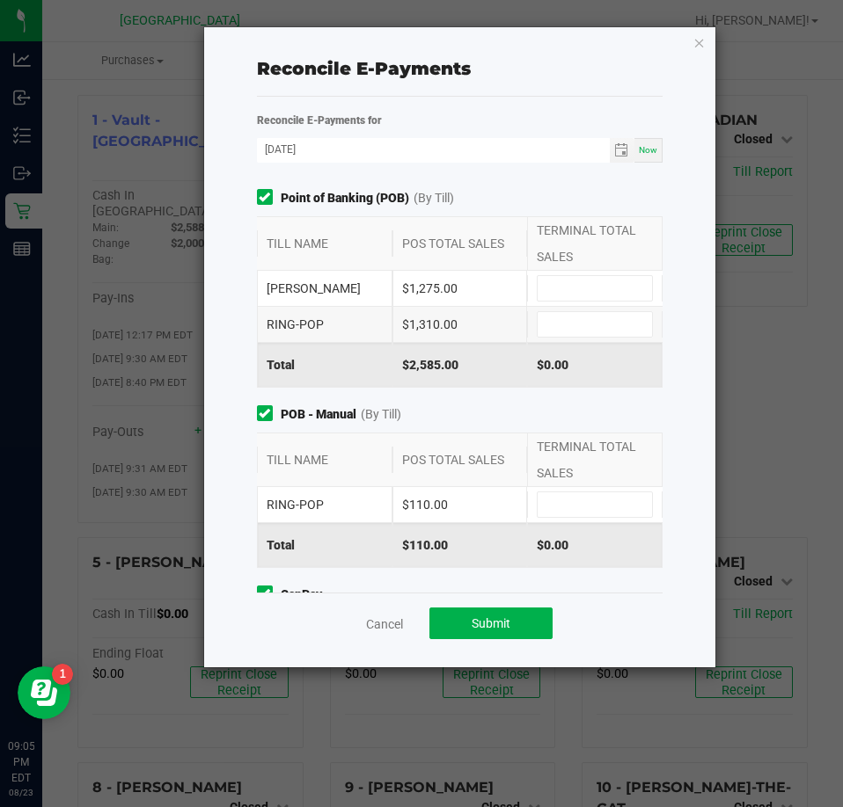
click at [580, 302] on div "[PERSON_NAME] $1,275.00" at bounding box center [460, 288] width 406 height 35
click at [605, 251] on div "TERMINAL TOTAL SALES" at bounding box center [594, 243] width 135 height 53
click at [583, 288] on input at bounding box center [594, 288] width 114 height 25
type input "$1,275.00"
click at [616, 325] on input at bounding box center [594, 324] width 114 height 25
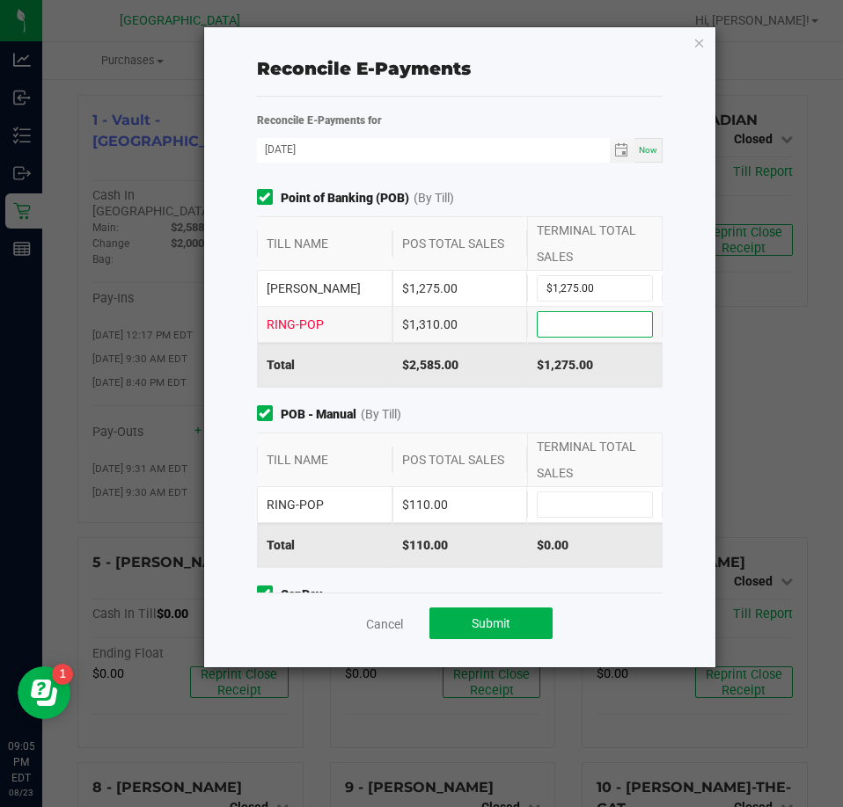
click at [589, 321] on input at bounding box center [594, 324] width 114 height 25
type input "$1,310.00"
click at [578, 494] on input at bounding box center [594, 504] width 114 height 25
type input "$110.00"
click at [677, 500] on div "Reconcile E-Payments Reconcile E-Payments for [DATE] Now Point of Banking (POB)…" at bounding box center [460, 347] width 512 height 640
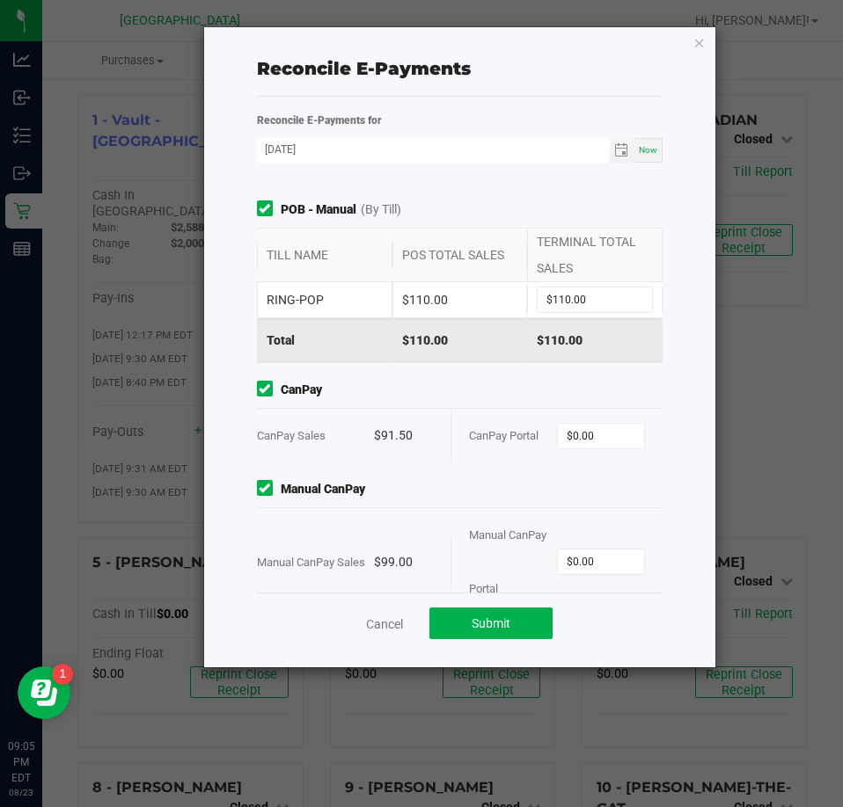
scroll to position [243, 0]
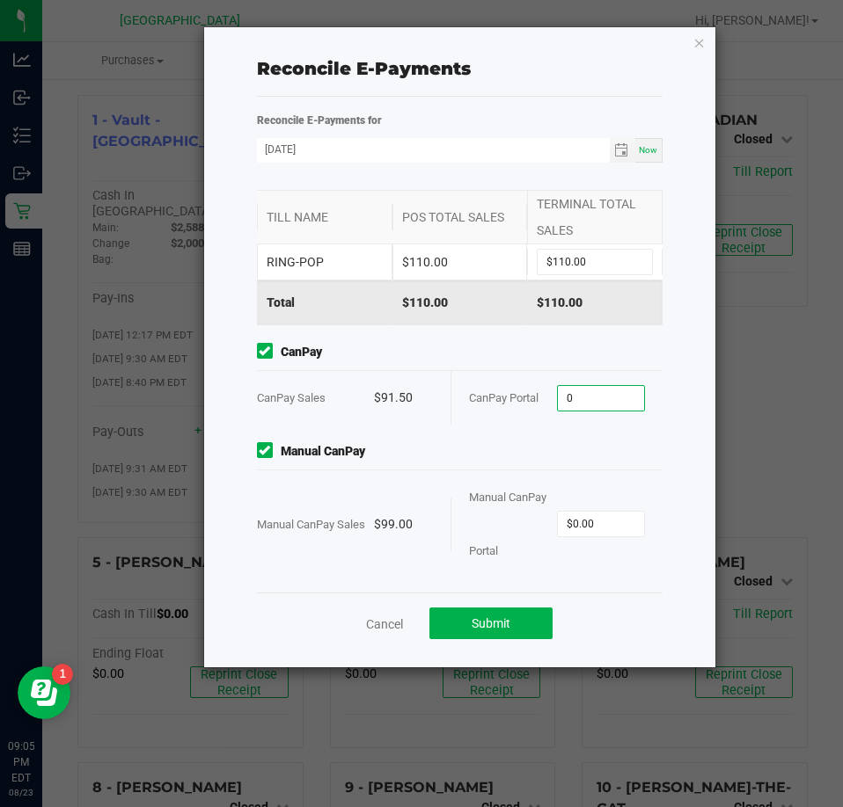
click at [583, 391] on input "0" at bounding box center [601, 398] width 86 height 25
type input "$91.50"
click at [595, 537] on div "Manual CanPay Portal $0.00" at bounding box center [557, 524] width 176 height 107
click at [596, 531] on input "0" at bounding box center [601, 524] width 86 height 25
type input "$99.00"
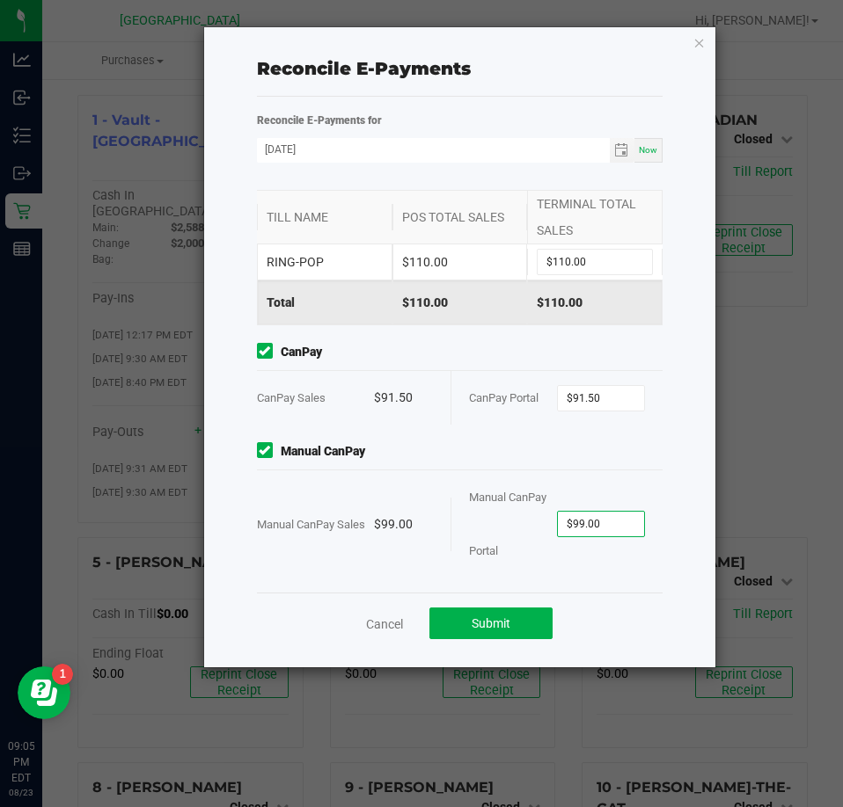
click at [619, 688] on ngb-modal-window "Reconcile E-Payments Reconcile E-Payments for [DATE] Now Point of Banking (POB)…" at bounding box center [428, 403] width 856 height 807
click at [624, 647] on div "Cancel Submit" at bounding box center [460, 623] width 406 height 61
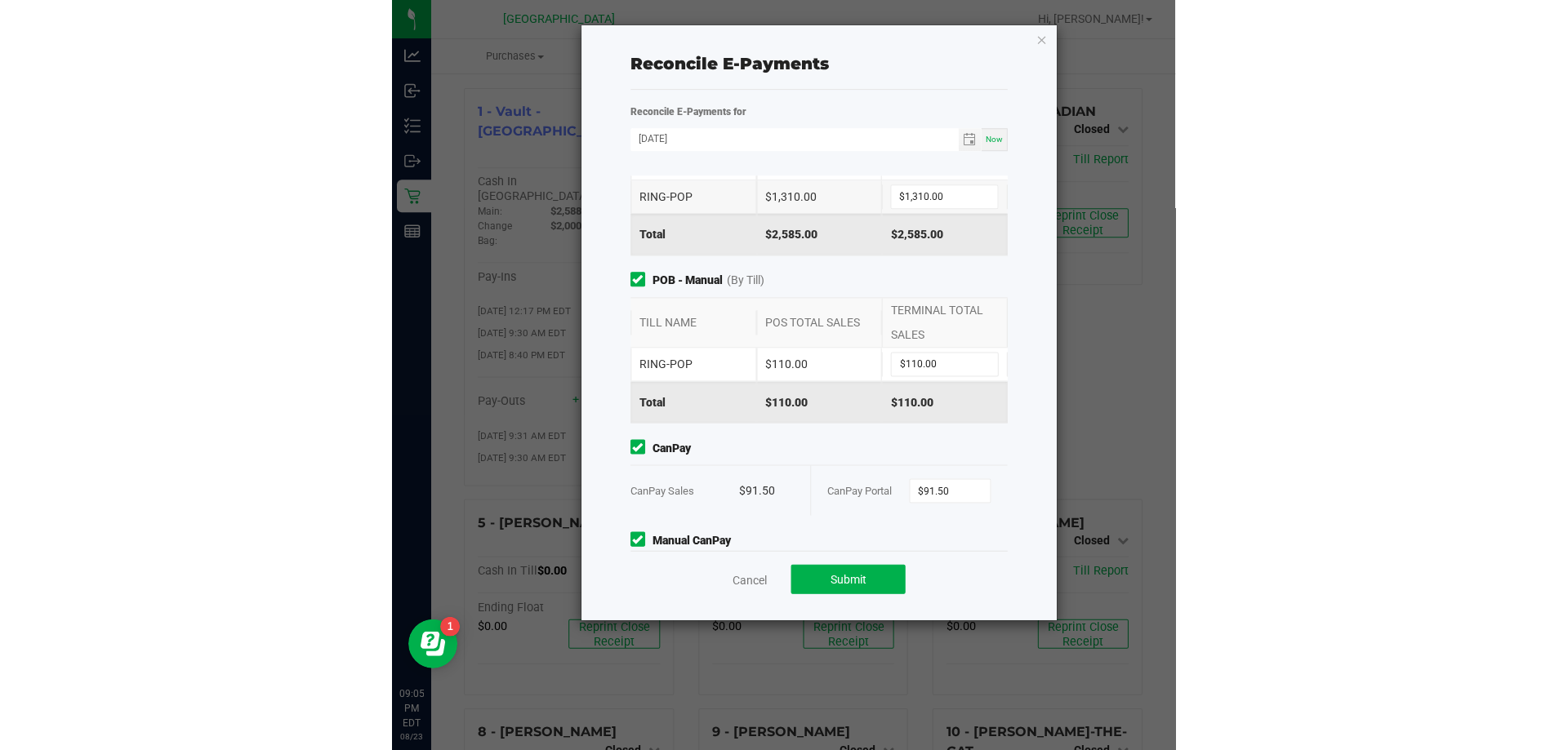
scroll to position [0, 0]
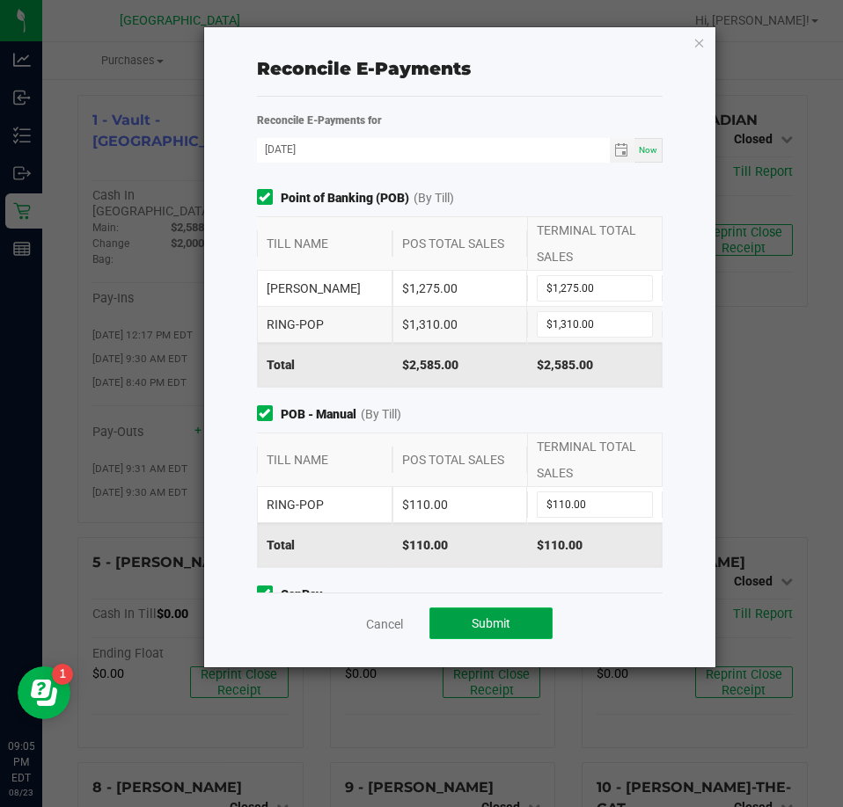
click at [464, 622] on button "Submit" at bounding box center [490, 624] width 123 height 32
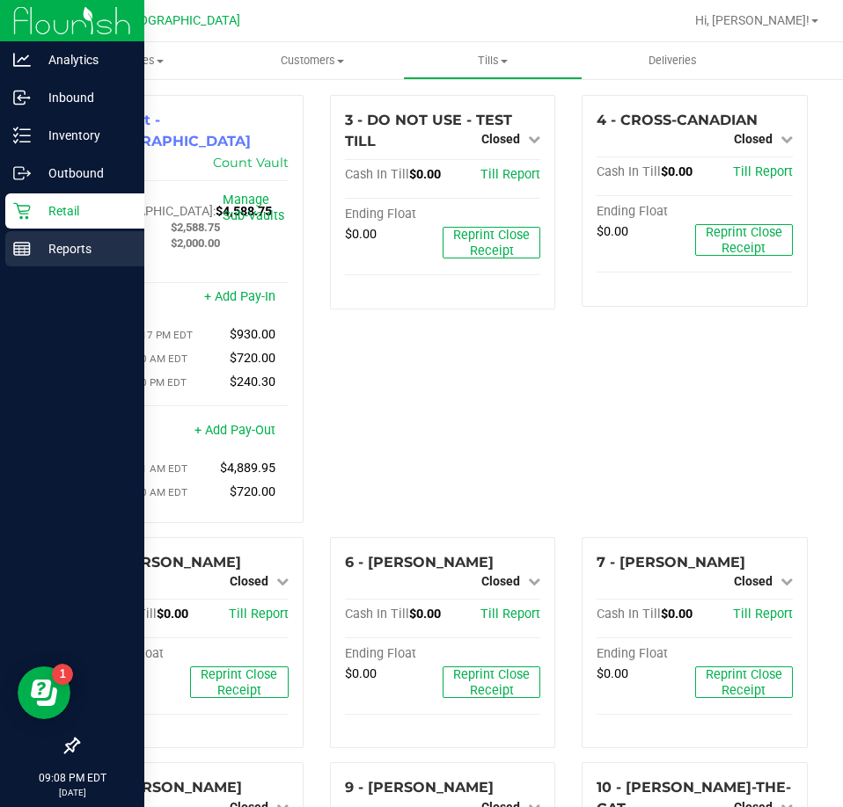
click at [47, 252] on p "Reports" at bounding box center [84, 248] width 106 height 21
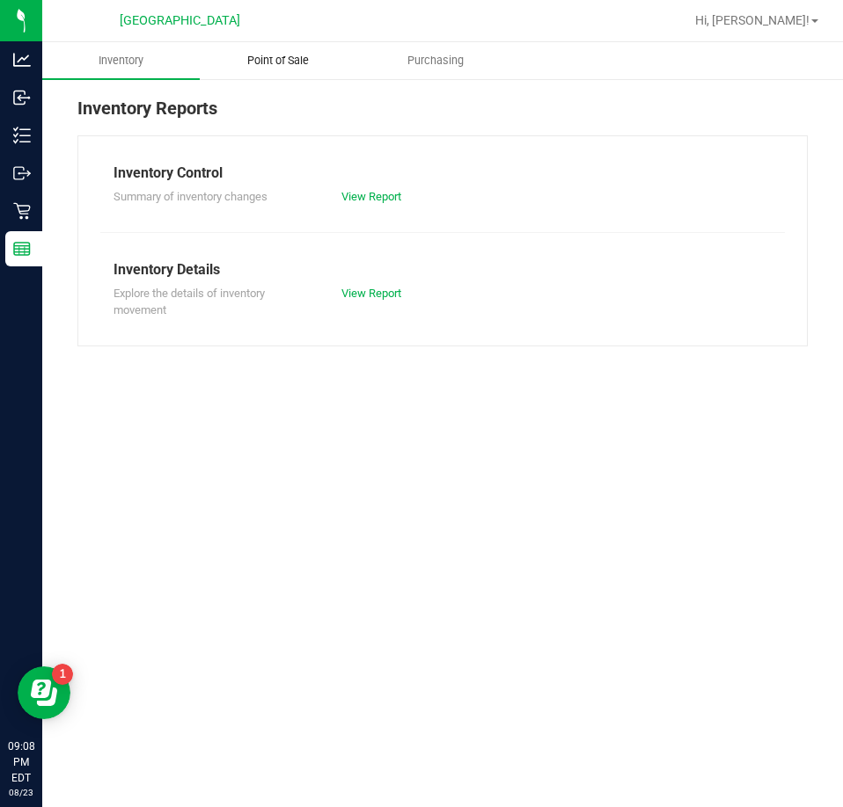
click at [292, 58] on span "Point of Sale" at bounding box center [277, 61] width 109 height 16
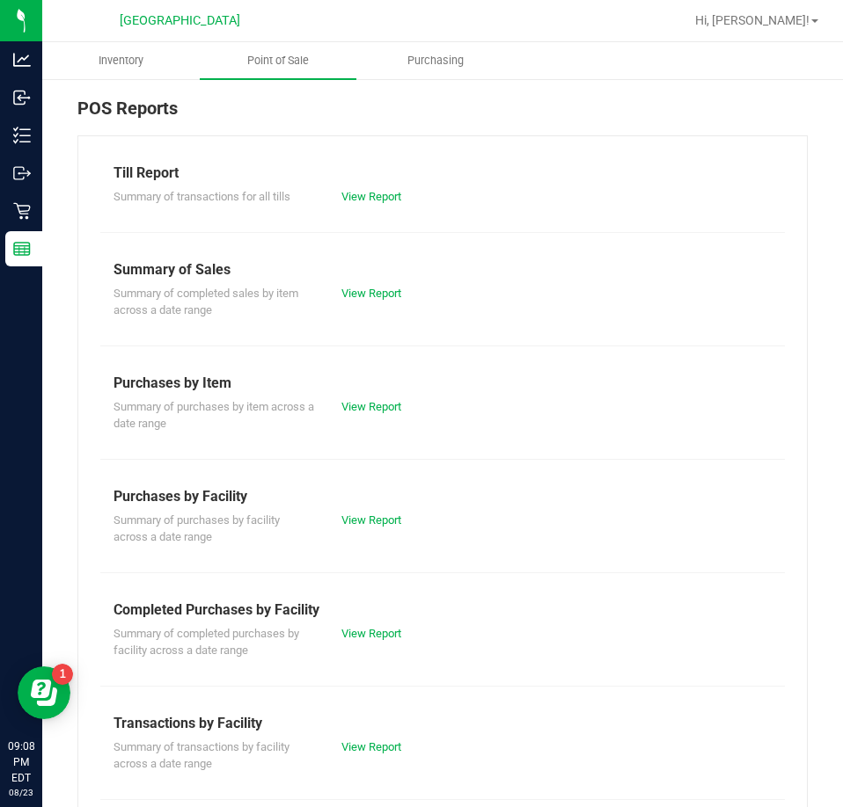
drag, startPoint x: 368, startPoint y: 621, endPoint x: 362, endPoint y: 631, distance: 11.0
click at [365, 621] on div "Summary of completed purchases by facility across a date range View Report" at bounding box center [442, 640] width 684 height 39
click at [361, 636] on link "View Report" at bounding box center [371, 633] width 60 height 13
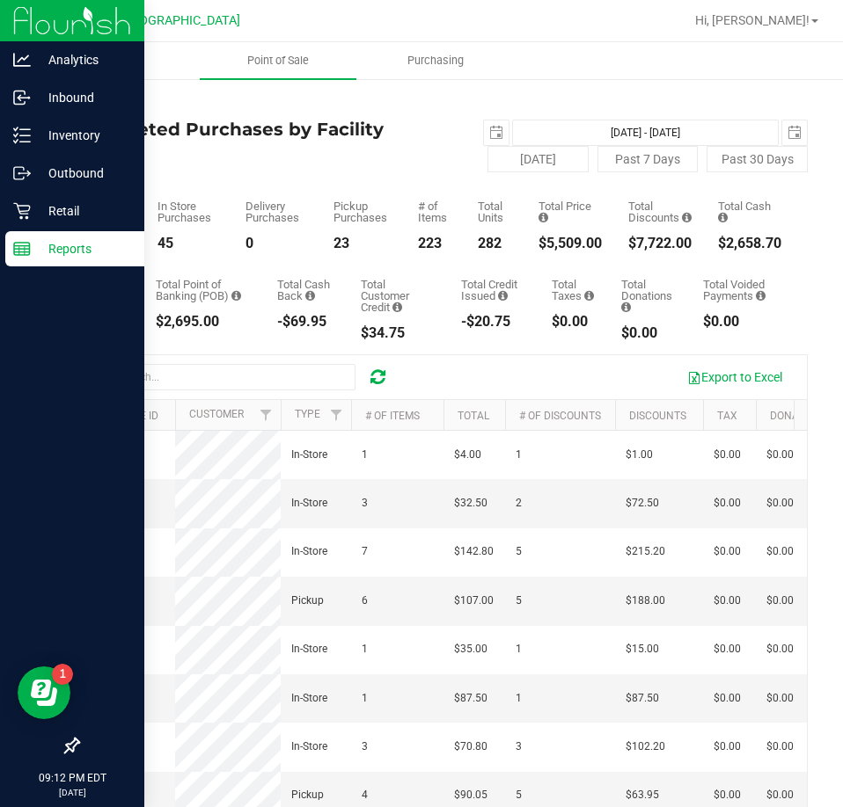
click at [31, 258] on p "Reports" at bounding box center [84, 248] width 106 height 21
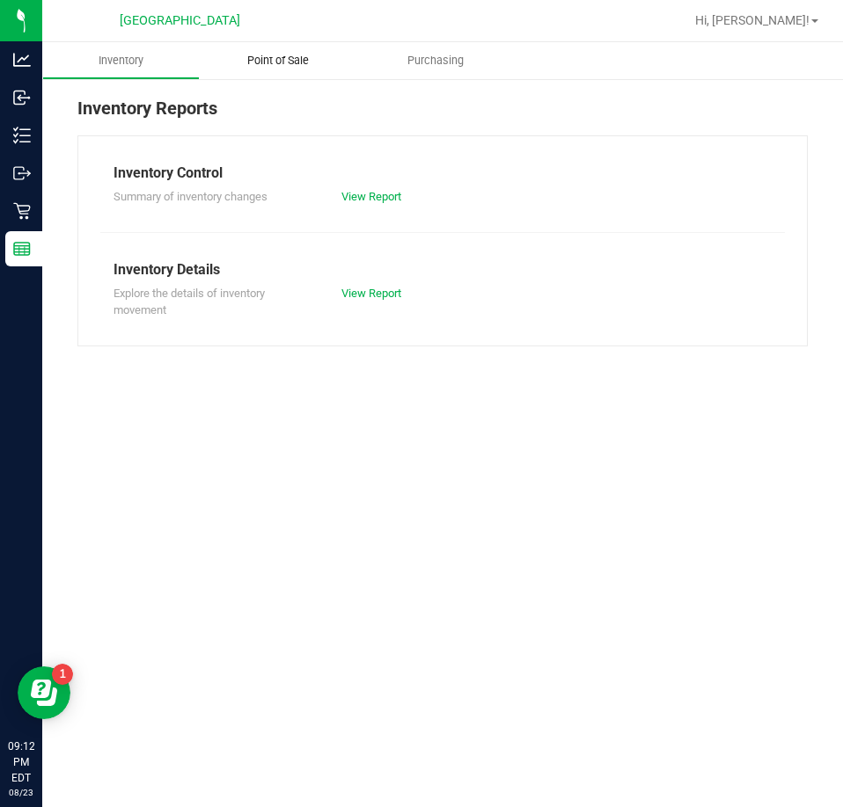
click at [299, 71] on uib-tab-heading "Point of Sale" at bounding box center [278, 60] width 157 height 37
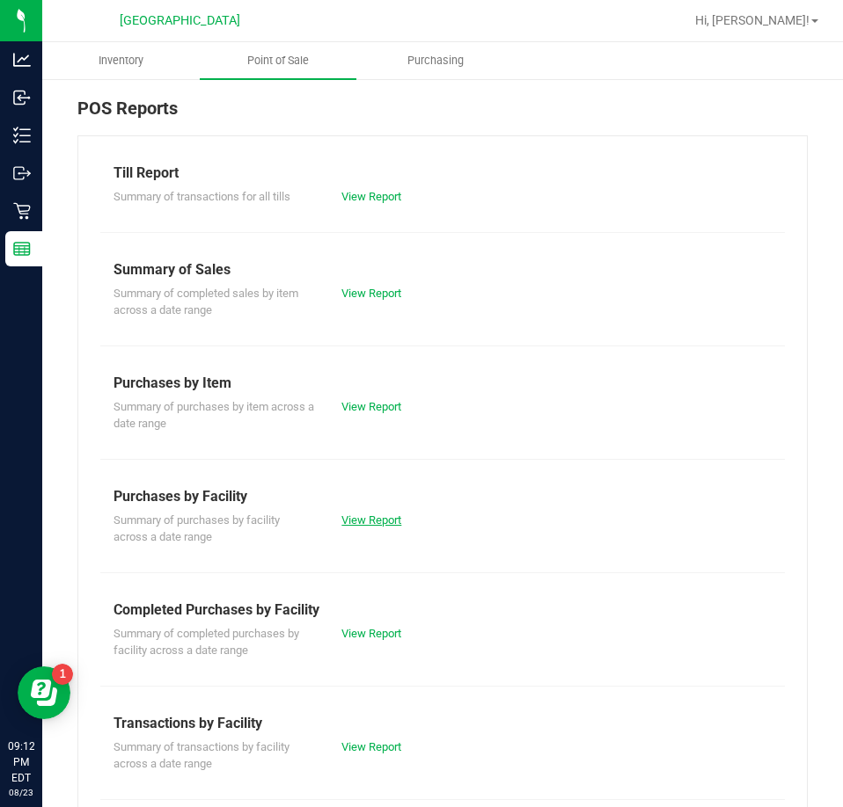
click at [376, 519] on link "View Report" at bounding box center [371, 520] width 60 height 13
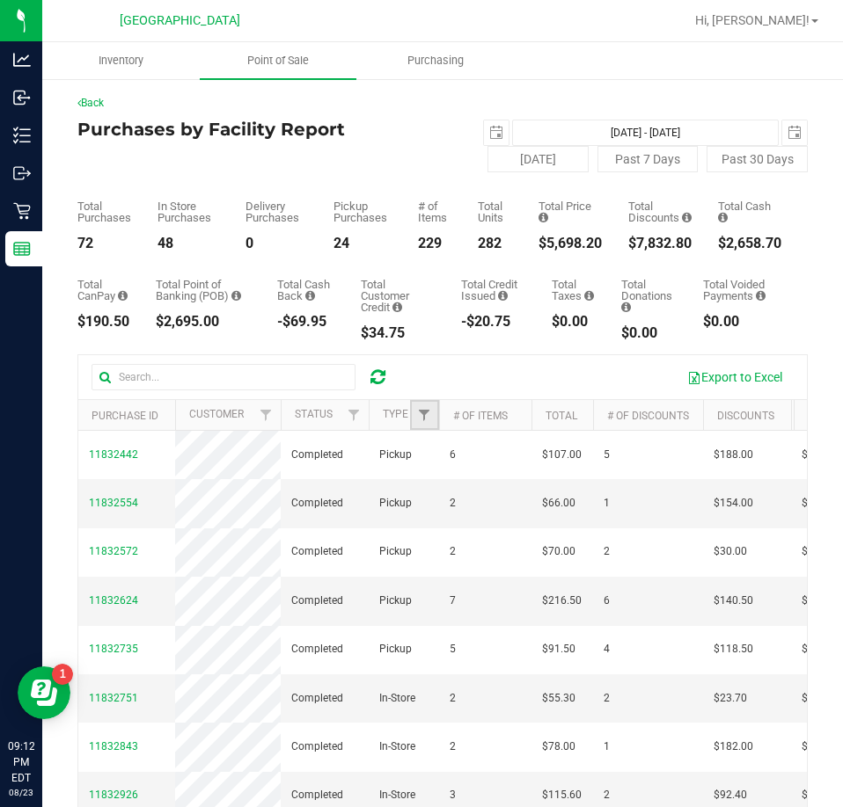
click at [415, 424] on link "Filter" at bounding box center [424, 415] width 29 height 30
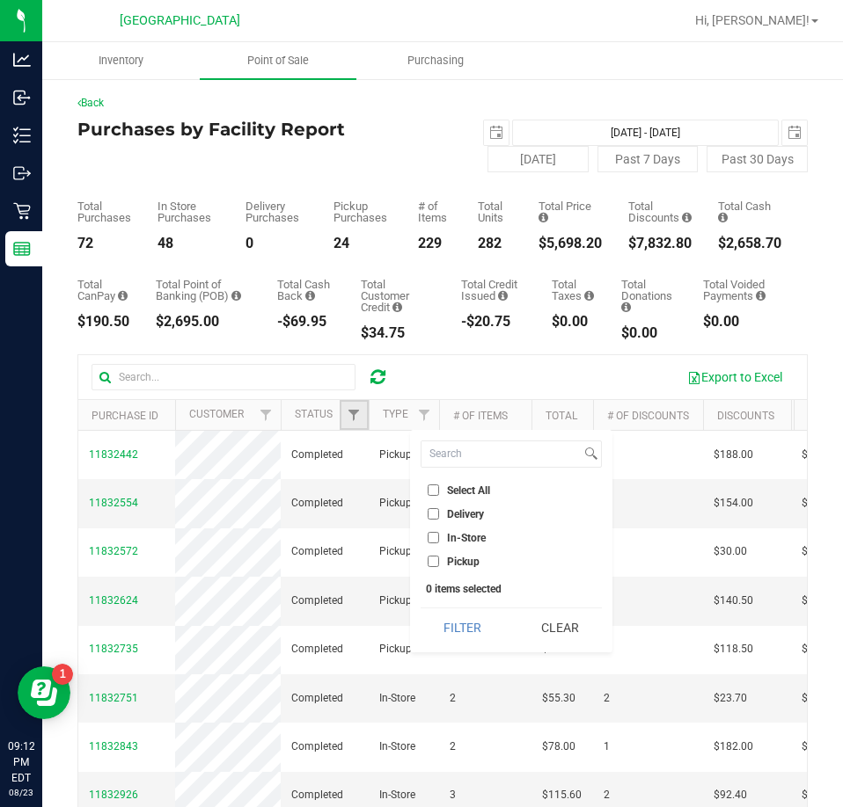
click at [356, 405] on link "Filter" at bounding box center [353, 415] width 29 height 30
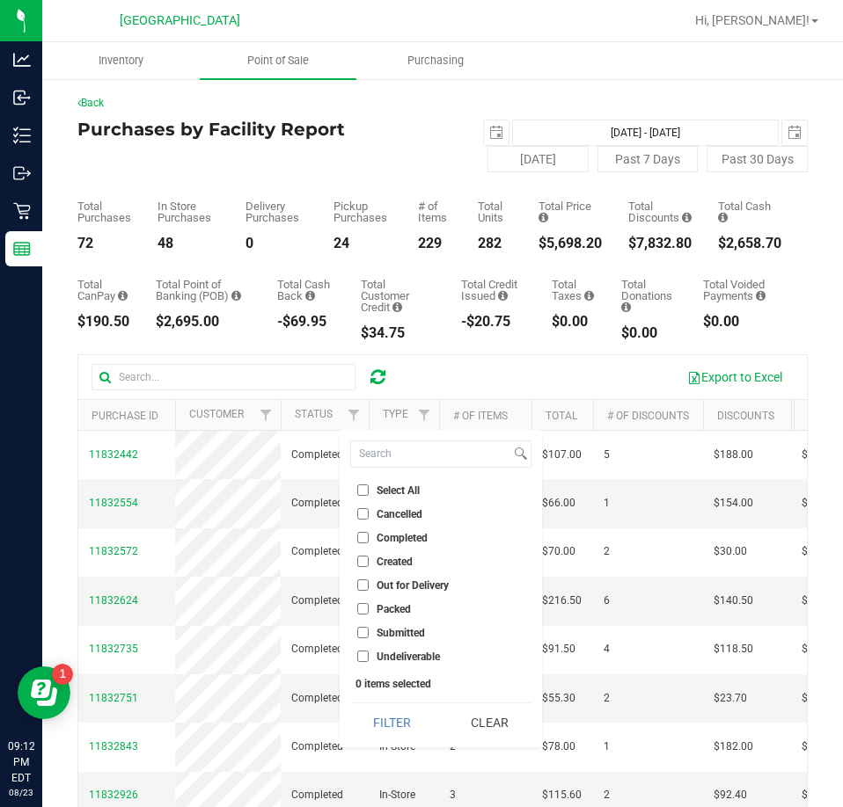
click at [388, 514] on span "Cancelled" at bounding box center [399, 514] width 46 height 11
click at [368, 514] on input "Cancelled" at bounding box center [362, 513] width 11 height 11
checkbox input "true"
click at [368, 706] on button "Filter" at bounding box center [392, 723] width 84 height 39
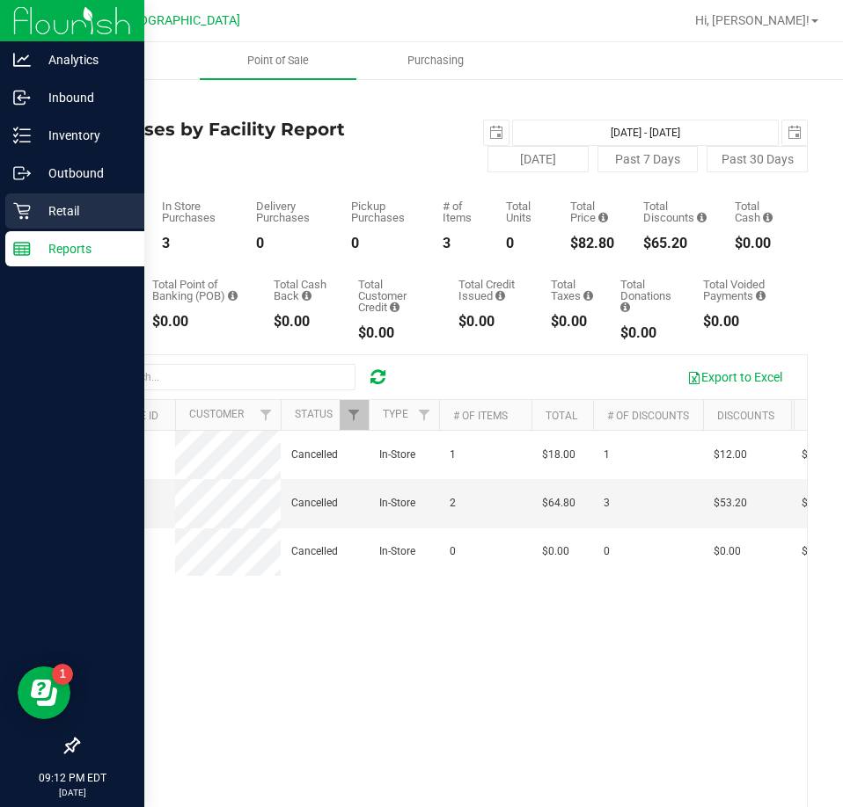
click at [32, 204] on p "Retail" at bounding box center [84, 211] width 106 height 21
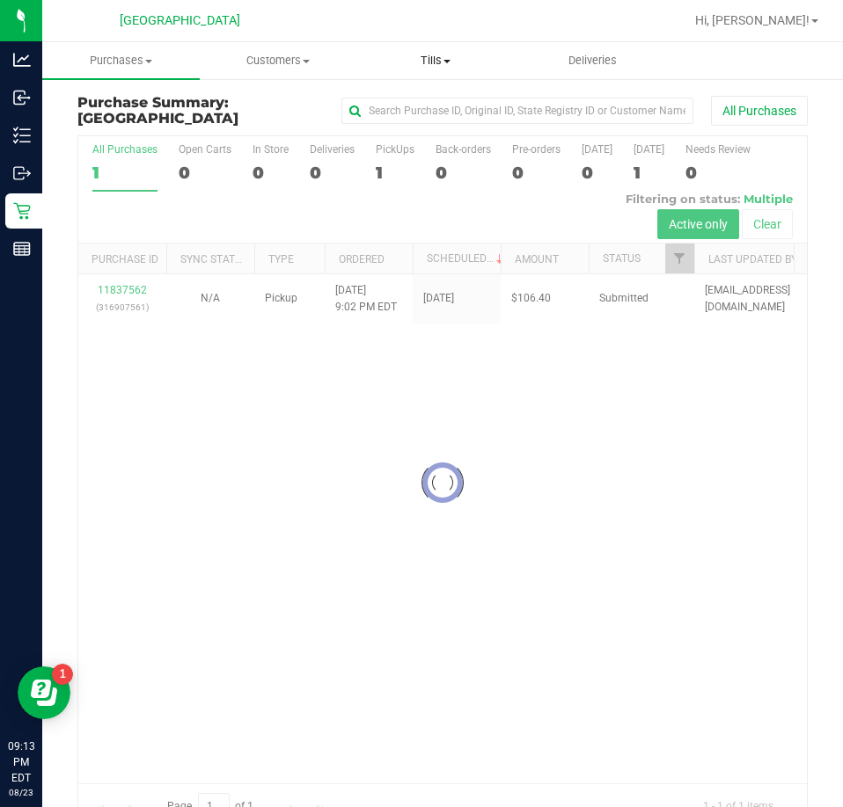
click at [440, 55] on span "Tills" at bounding box center [435, 61] width 156 height 16
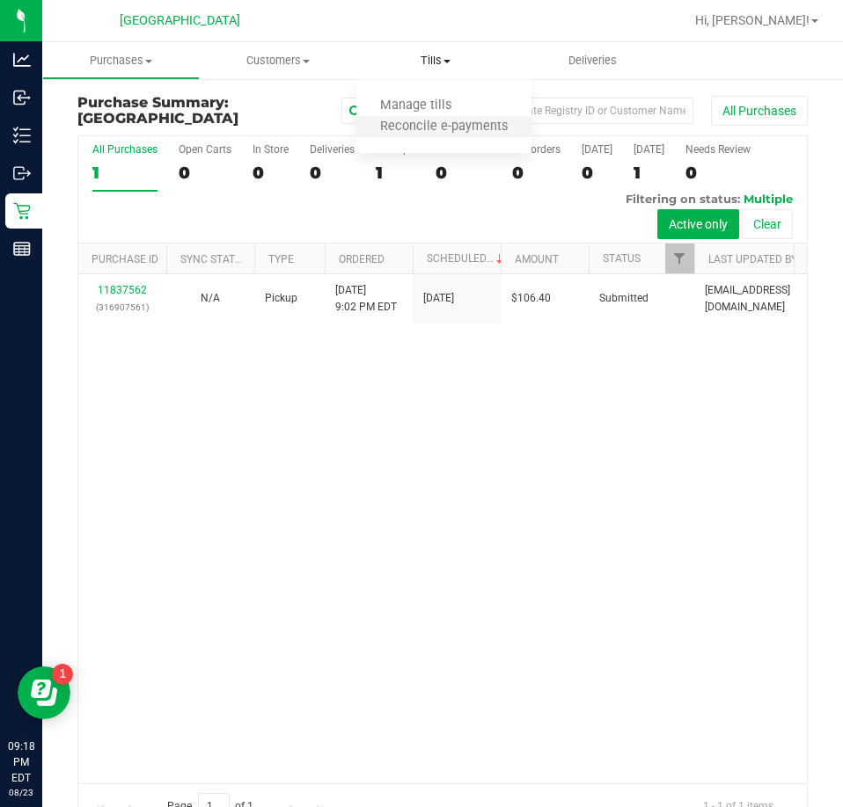
click at [388, 118] on li "Reconcile e-payments" at bounding box center [443, 127] width 175 height 21
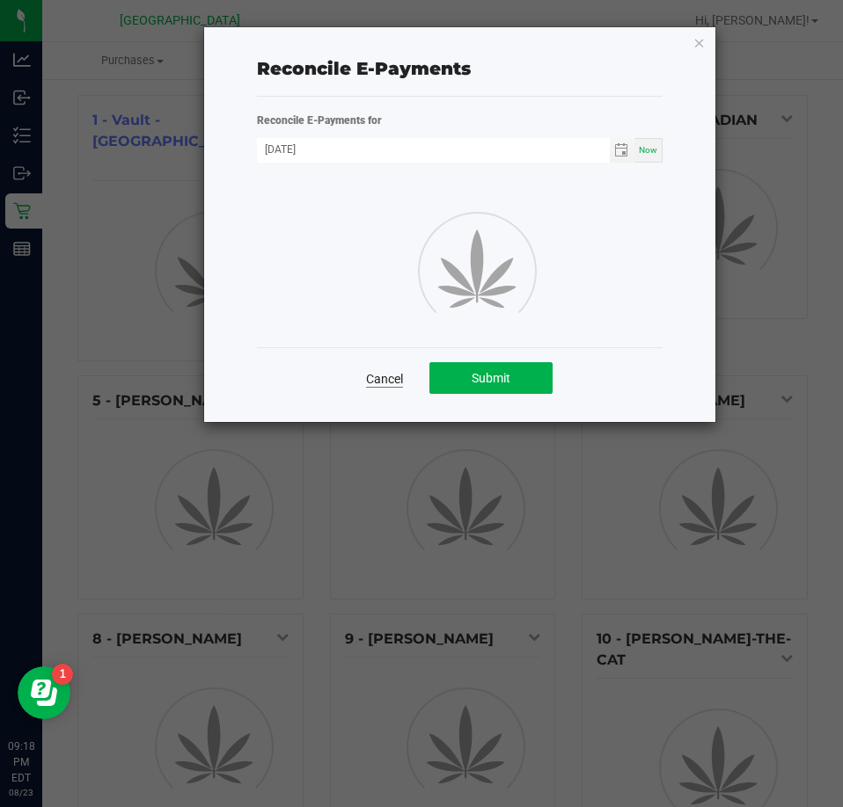
click at [398, 380] on link "Cancel" at bounding box center [384, 379] width 37 height 18
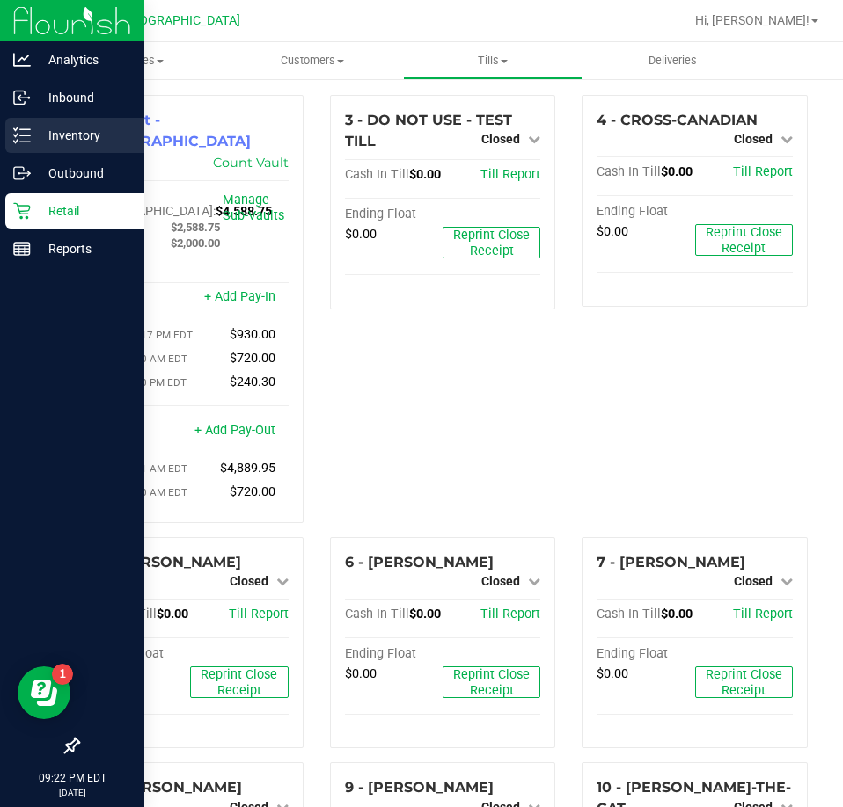
click at [44, 146] on div "Inventory" at bounding box center [74, 135] width 139 height 35
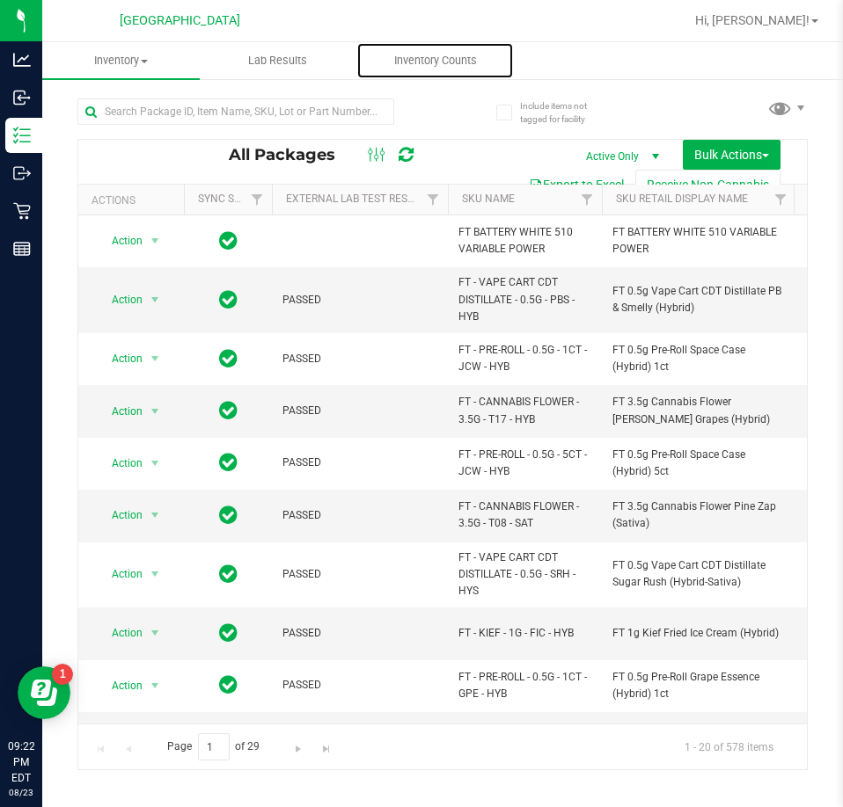
click at [446, 60] on span "Inventory Counts" at bounding box center [435, 61] width 130 height 16
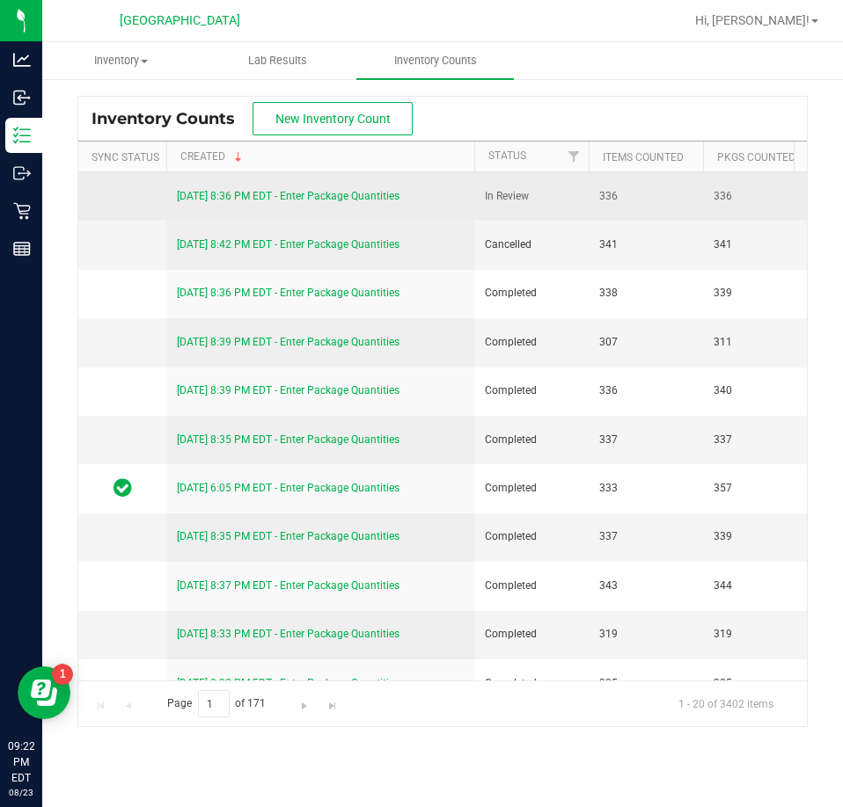
click at [331, 192] on link "[DATE] 8:36 PM EDT - Enter Package Quantities" at bounding box center [288, 196] width 223 height 12
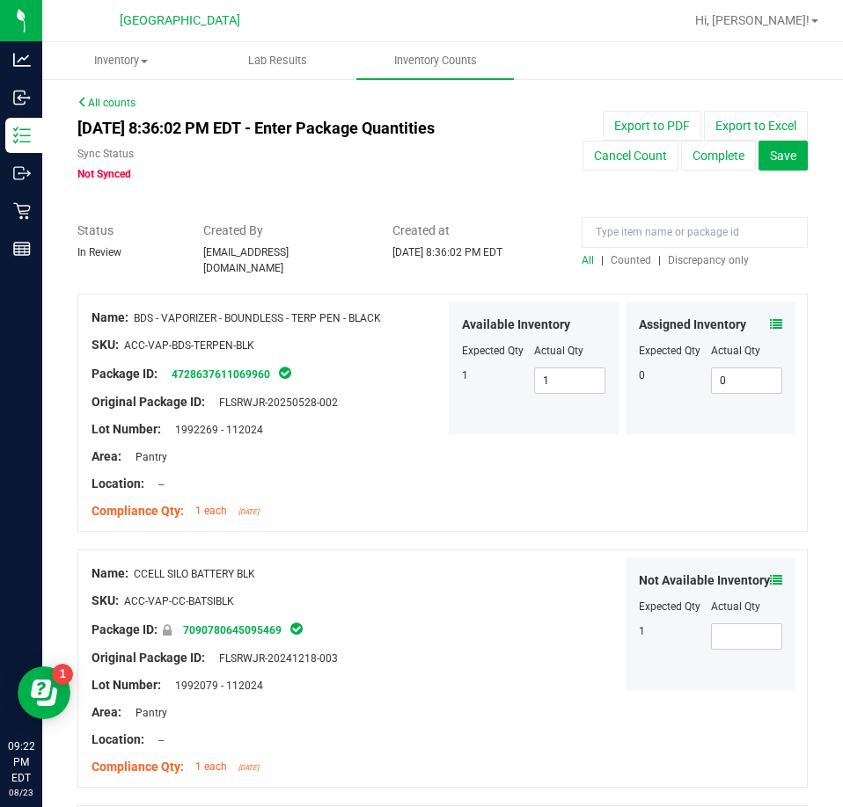
click at [683, 252] on div "All | Counted | Discrepancy only" at bounding box center [694, 260] width 226 height 16
click at [684, 255] on span "Discrepancy only" at bounding box center [708, 260] width 81 height 12
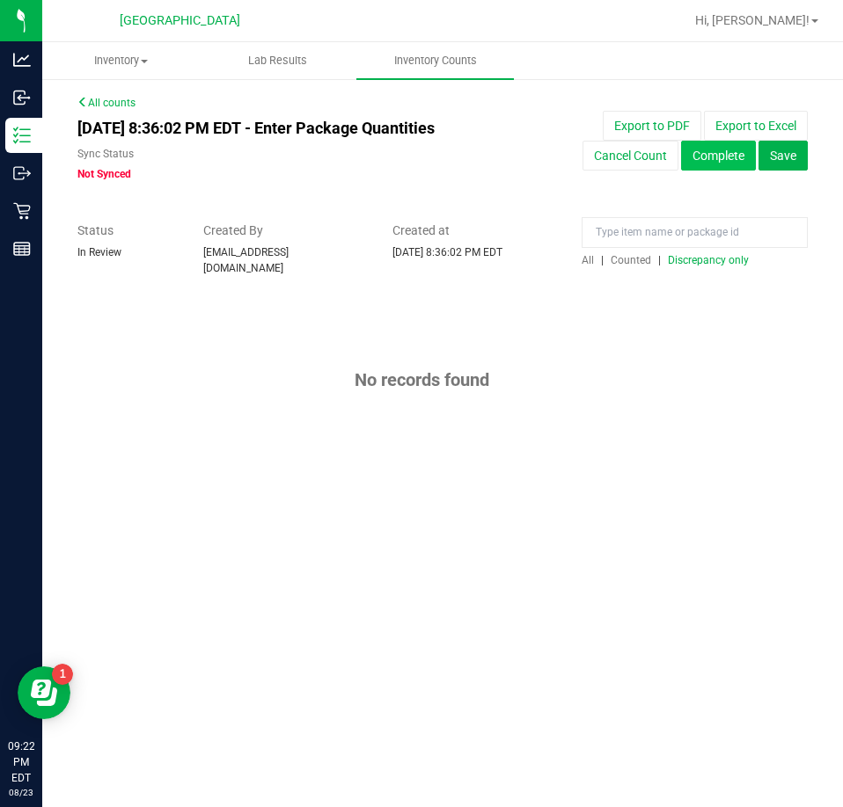
click at [712, 162] on button "Complete" at bounding box center [718, 156] width 75 height 30
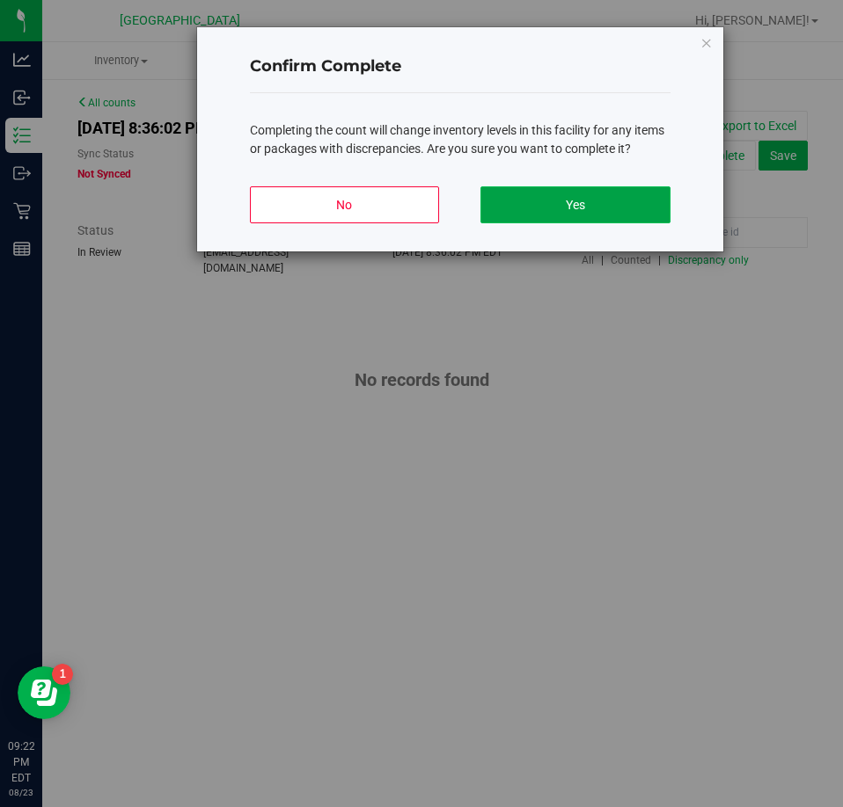
click at [588, 209] on button "Yes" at bounding box center [574, 204] width 189 height 37
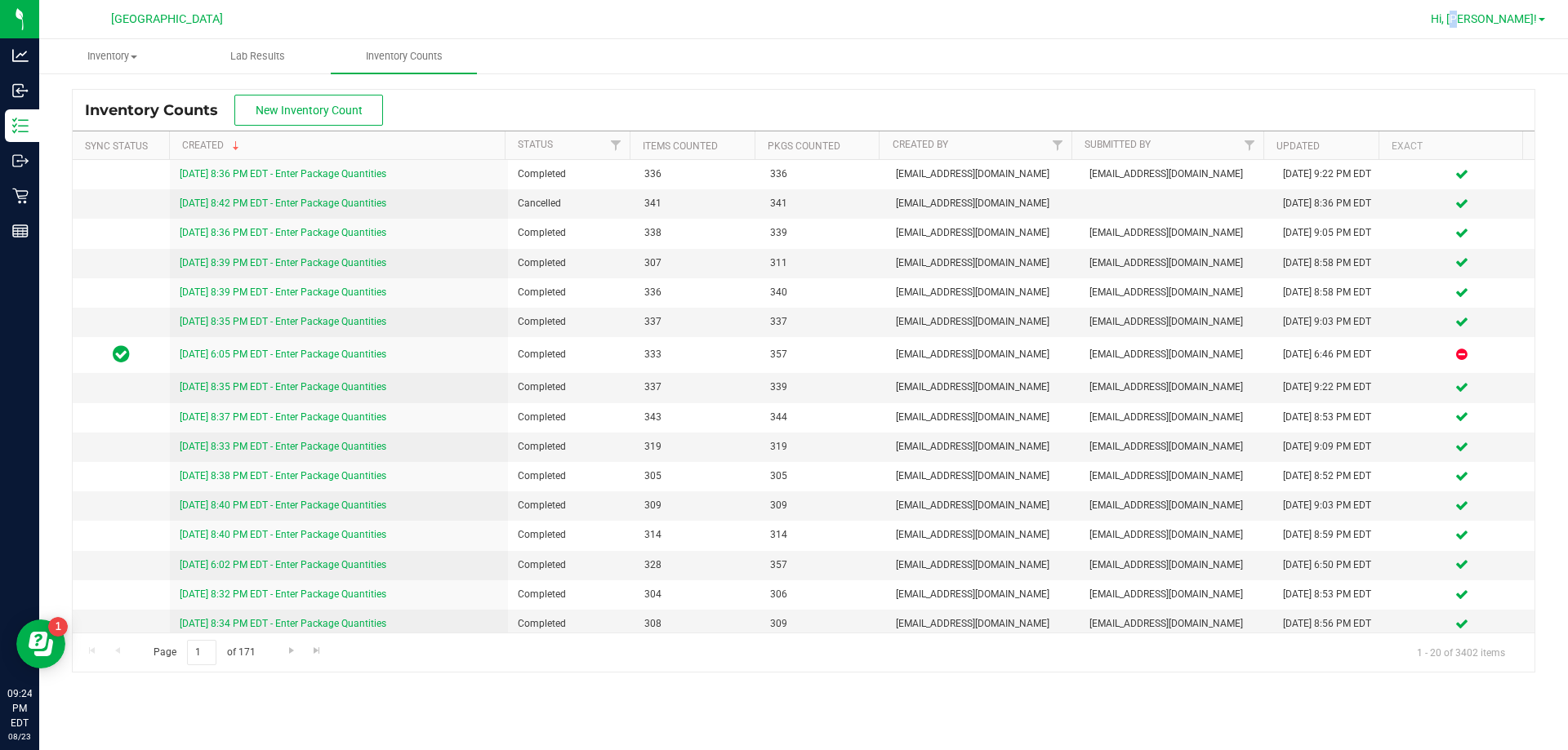
click at [1498, 19] on span "Hi, [PERSON_NAME]!" at bounding box center [1484, 19] width 106 height 13
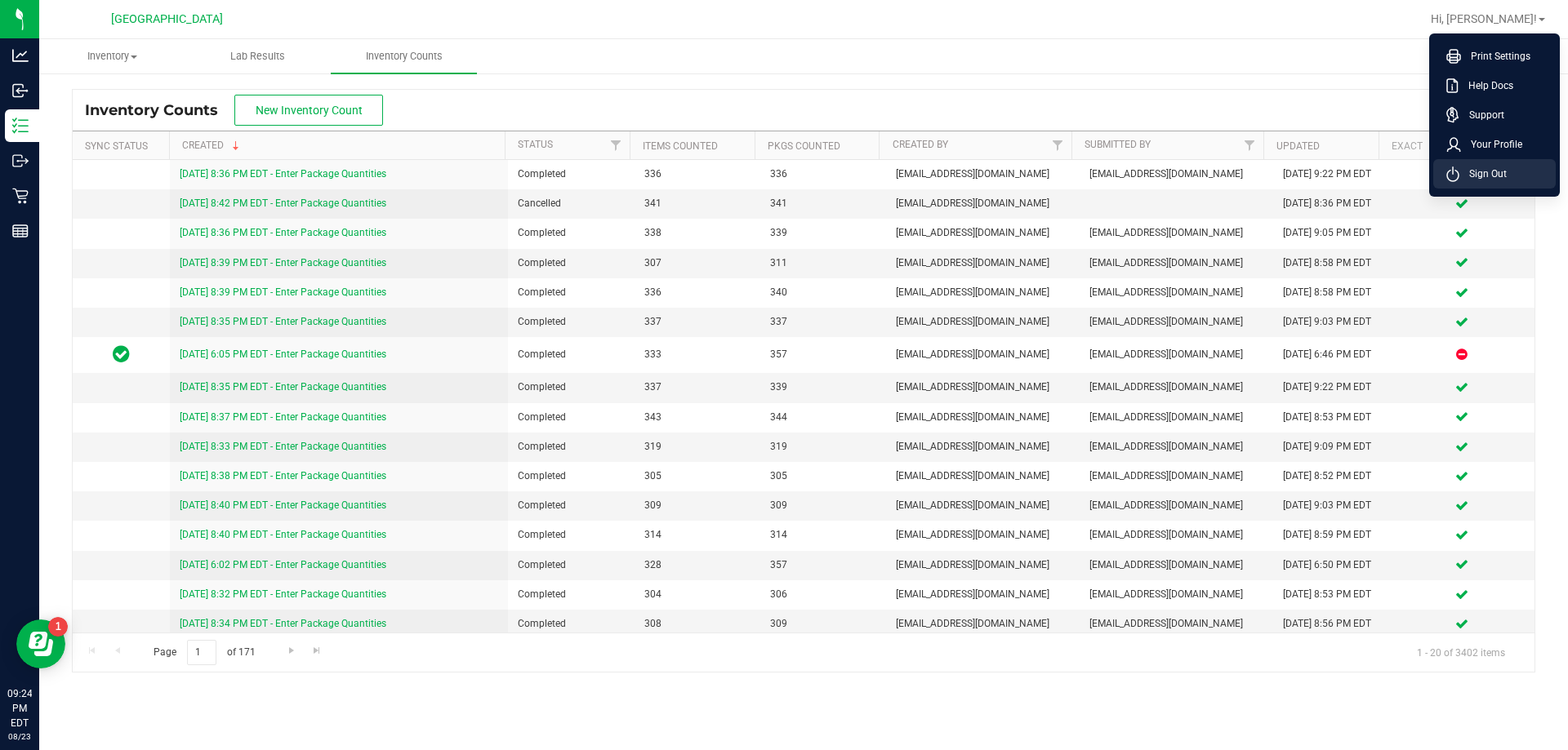
click at [1489, 175] on span "Sign Out" at bounding box center [1483, 175] width 47 height 17
